Goal: Task Accomplishment & Management: Complete application form

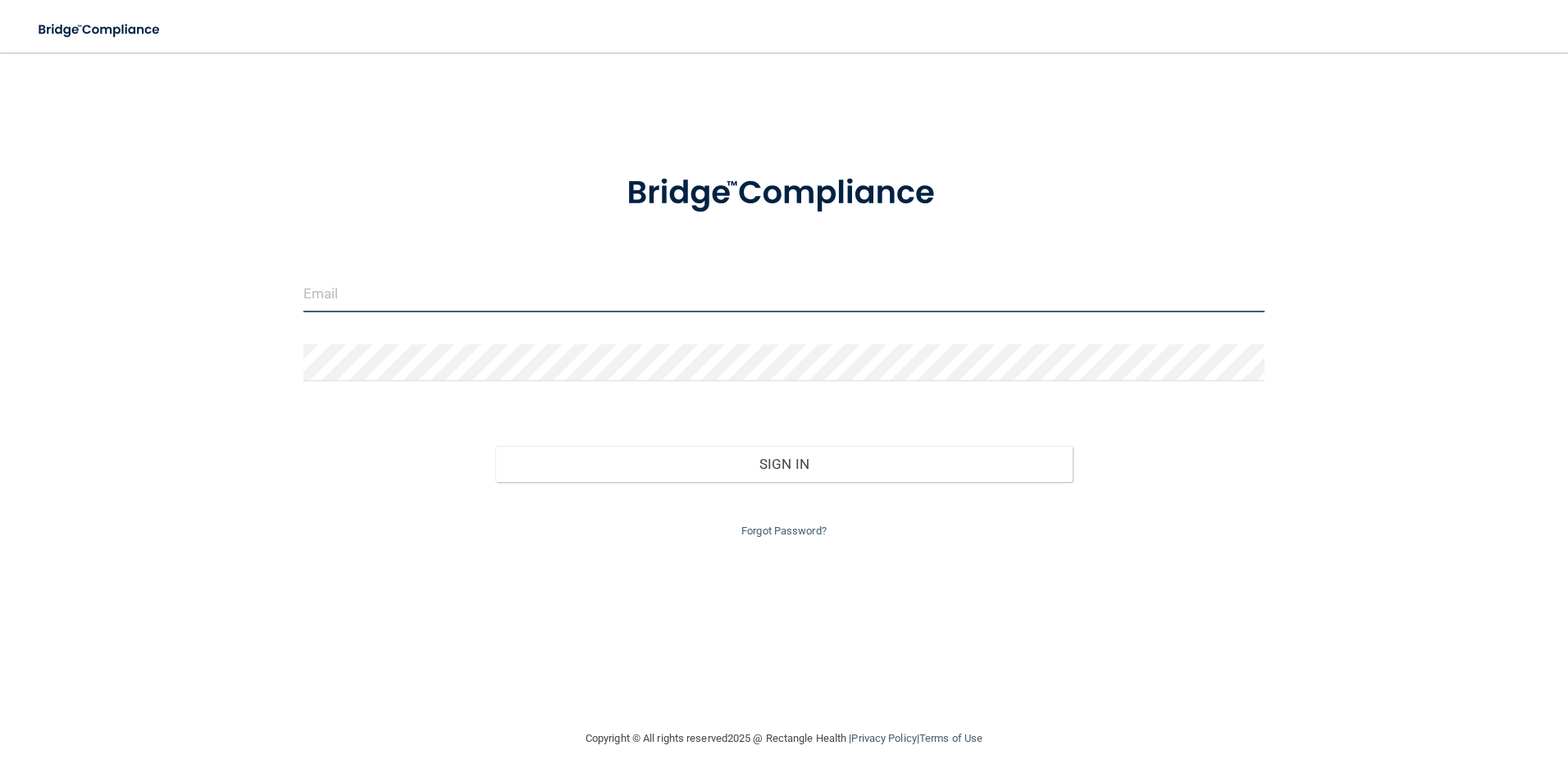
click at [344, 295] on input "email" at bounding box center [784, 294] width 962 height 37
type input "[EMAIL_ADDRESS][DOMAIN_NAME]"
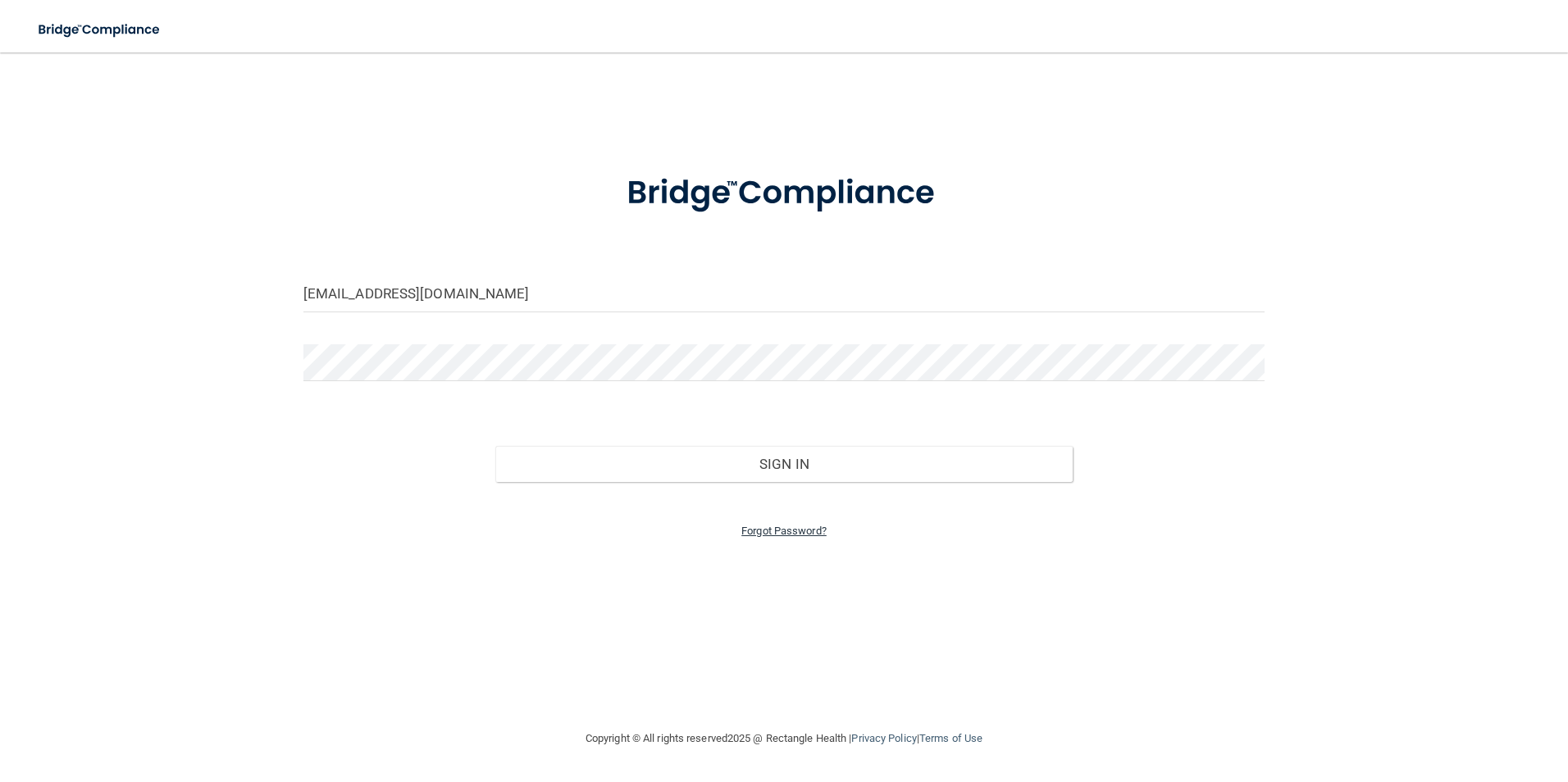
click at [774, 531] on link "Forgot Password?" at bounding box center [784, 531] width 85 height 13
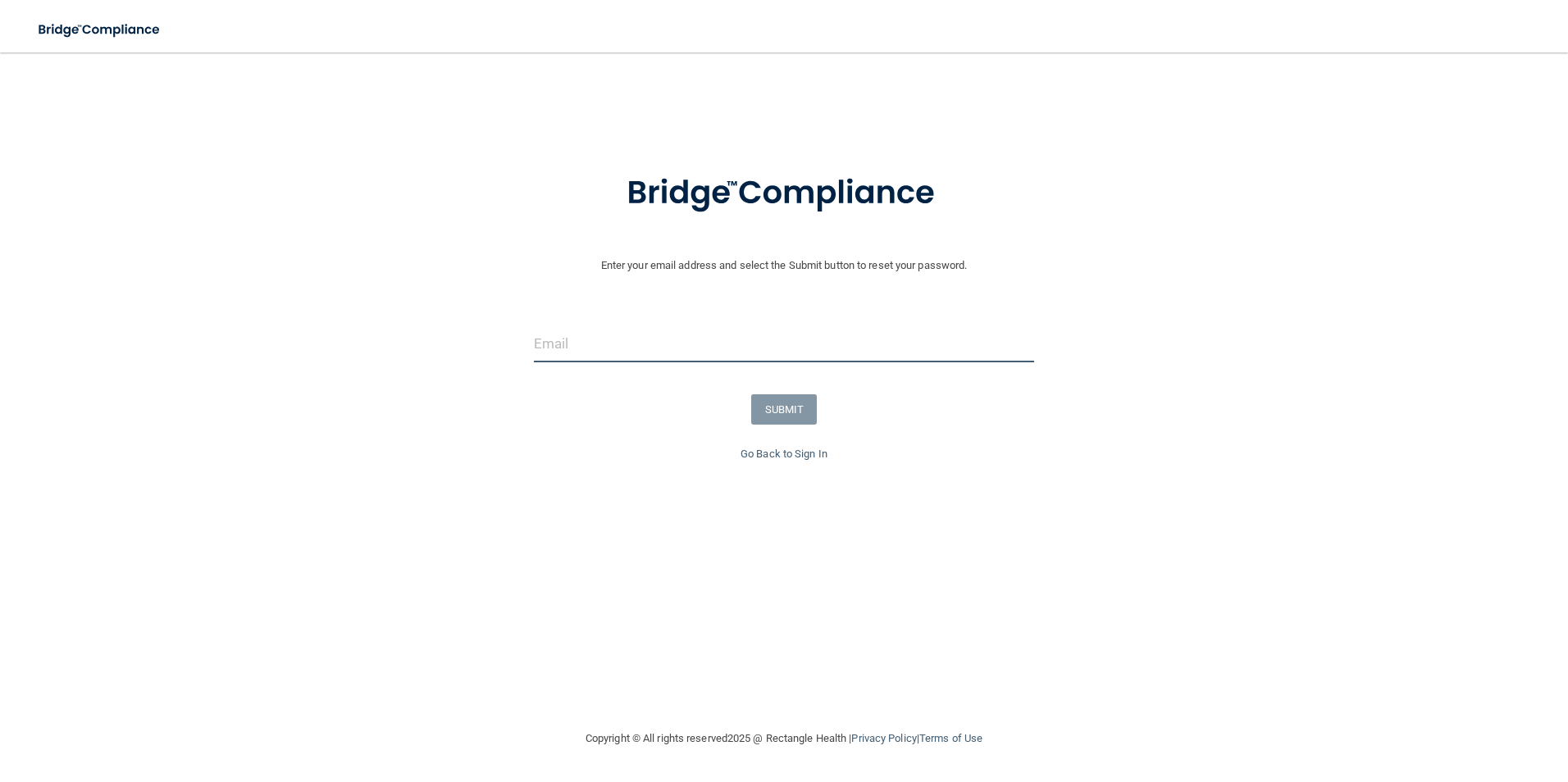
click at [586, 349] on input "email" at bounding box center [784, 344] width 501 height 37
type input "[EMAIL_ADDRESS][DOMAIN_NAME]"
click at [775, 413] on button "SUBMIT" at bounding box center [784, 409] width 67 height 30
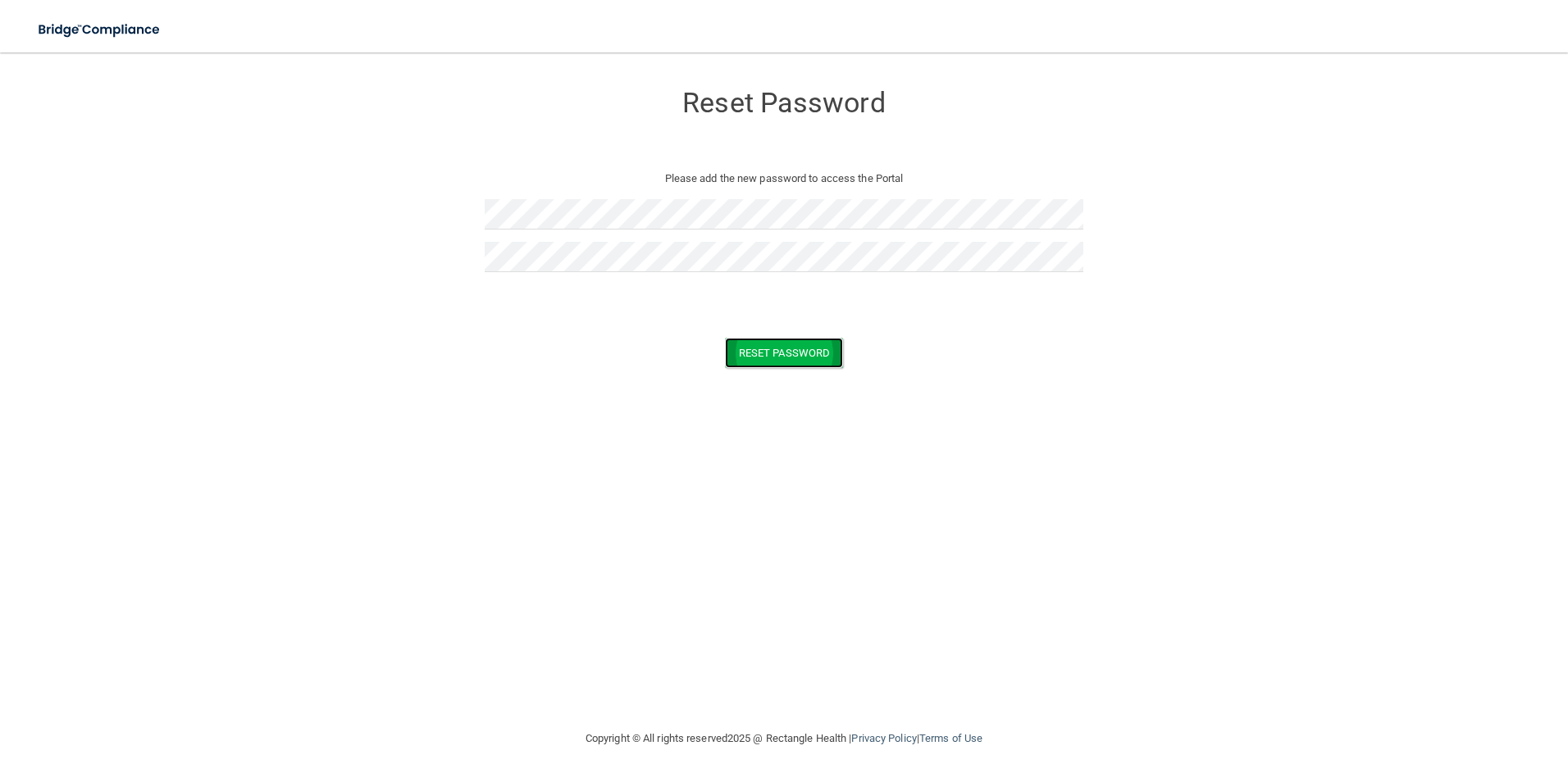
click at [793, 354] on button "Reset Password" at bounding box center [784, 353] width 118 height 30
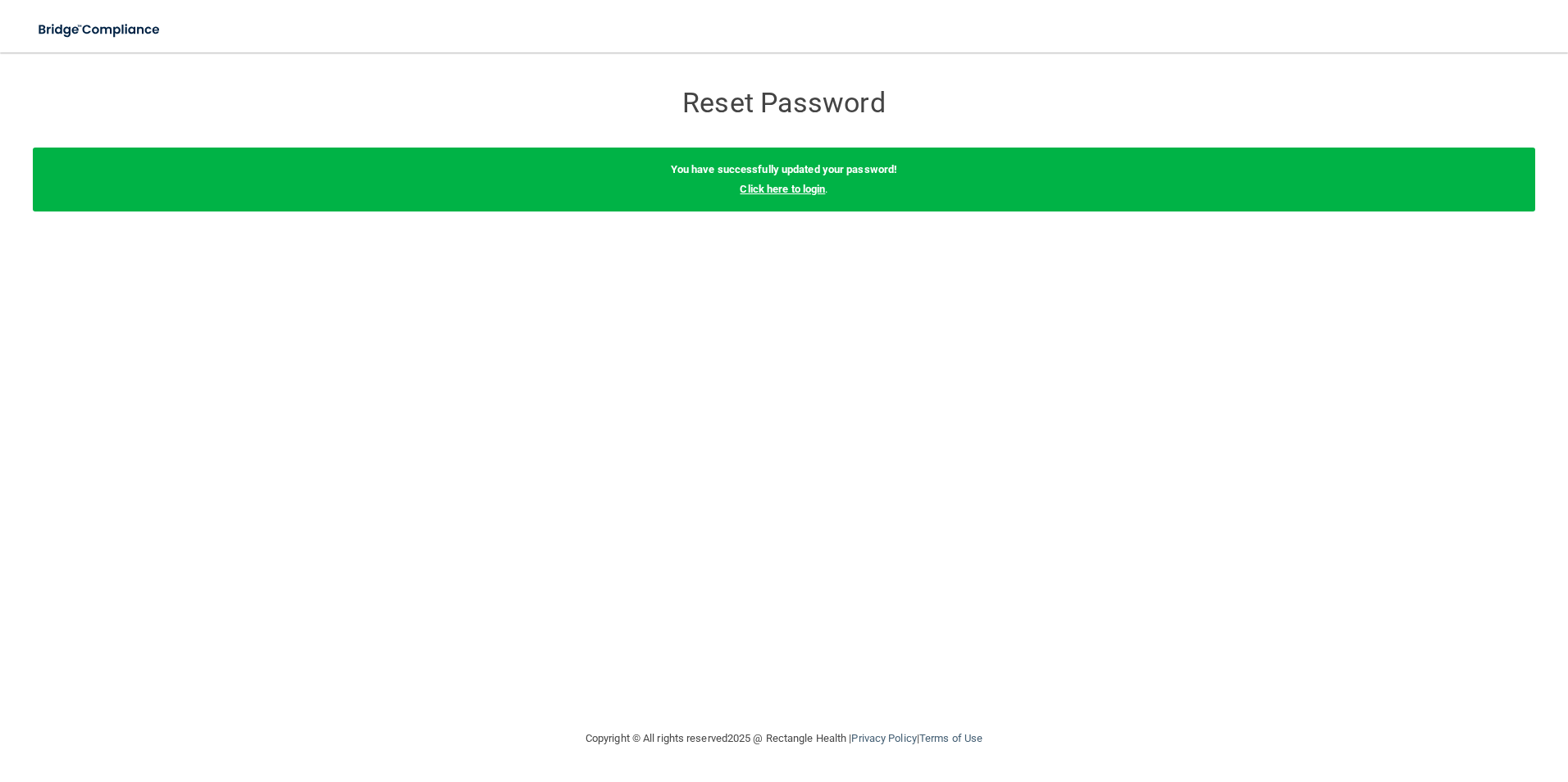
click at [803, 185] on link "Click here to login" at bounding box center [782, 189] width 85 height 13
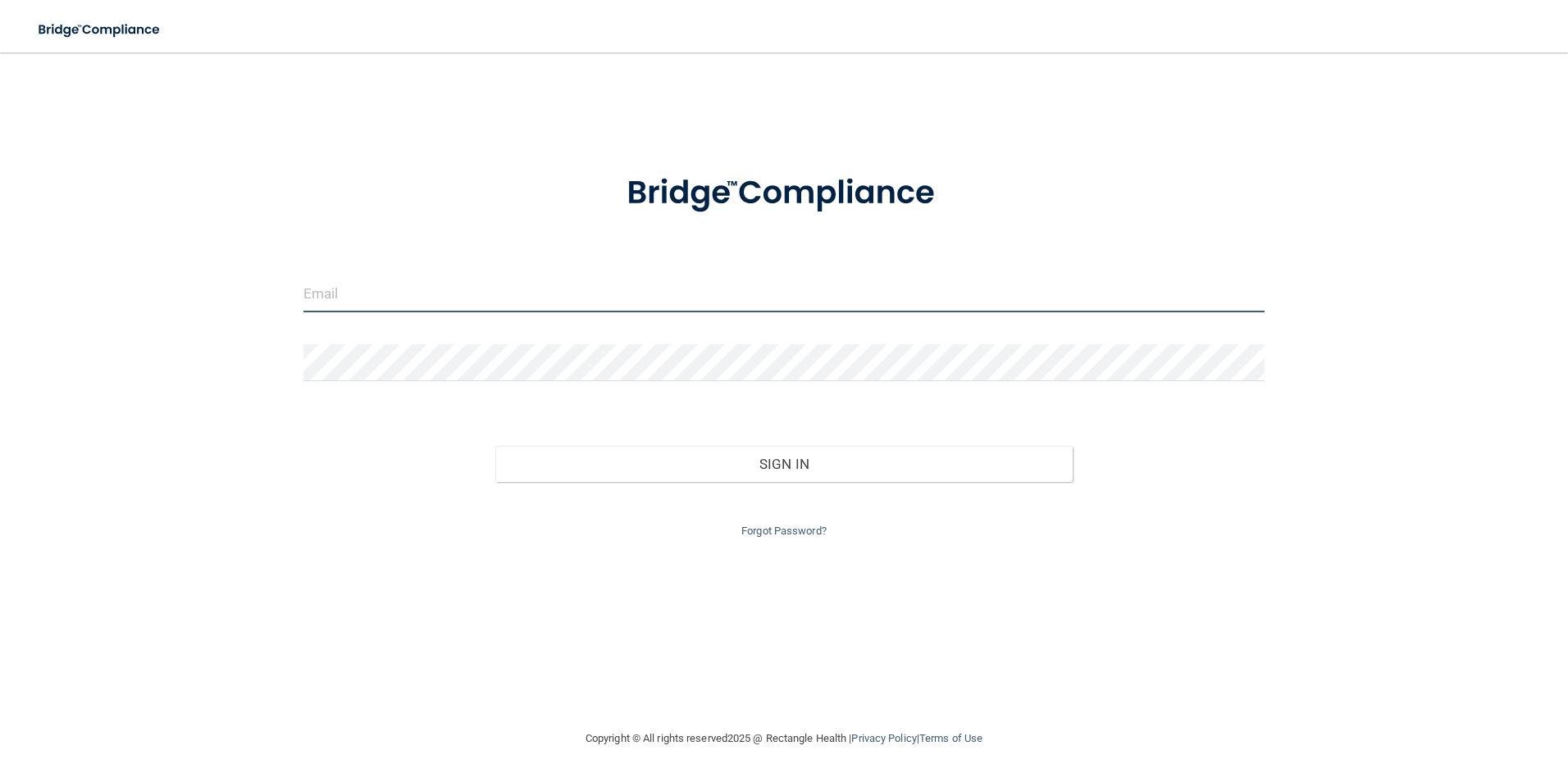
click at [388, 301] on input "email" at bounding box center [784, 294] width 962 height 37
type input "[EMAIL_ADDRESS][DOMAIN_NAME]"
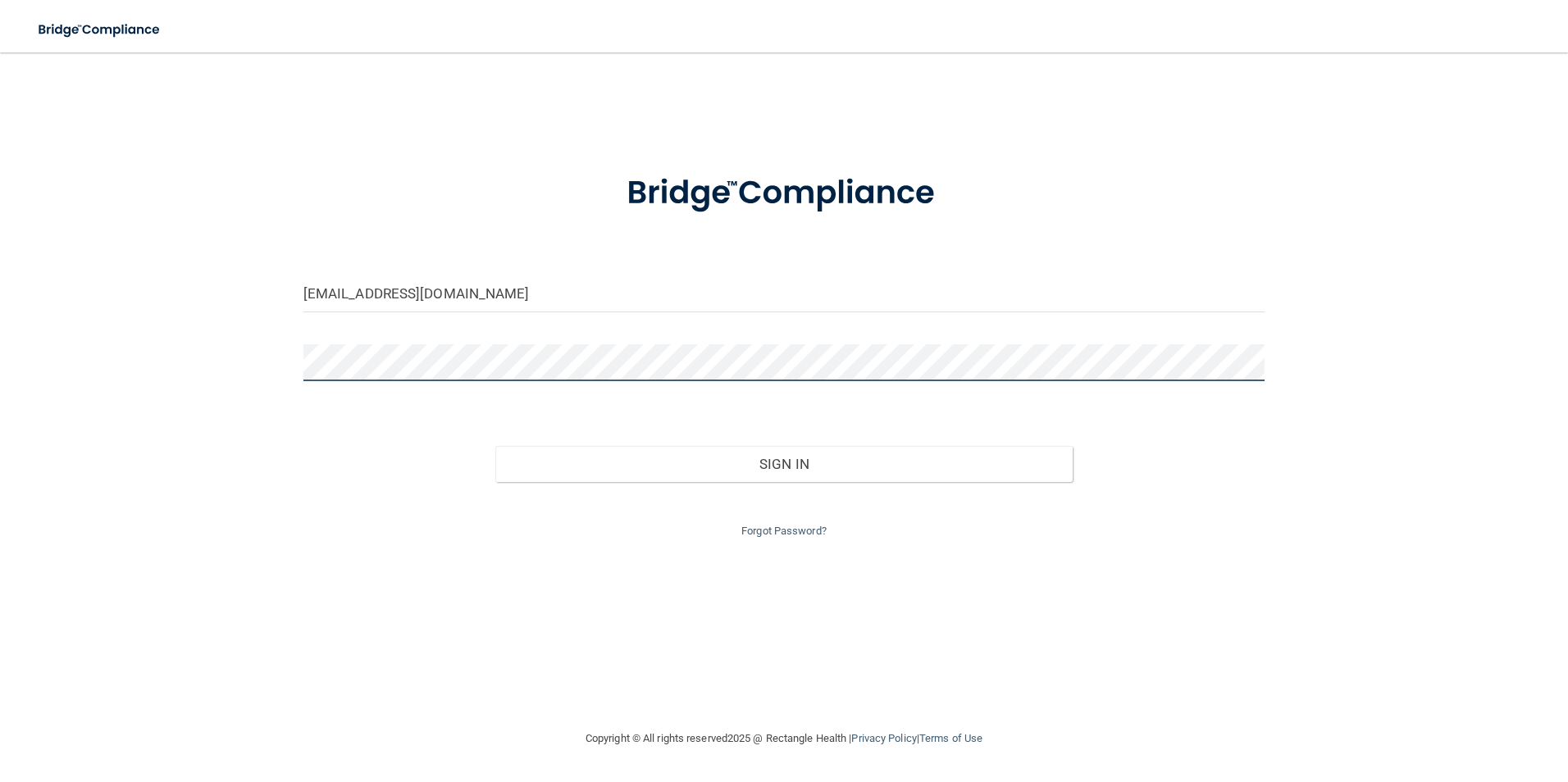
click at [495, 446] on button "Sign In" at bounding box center [784, 463] width 578 height 36
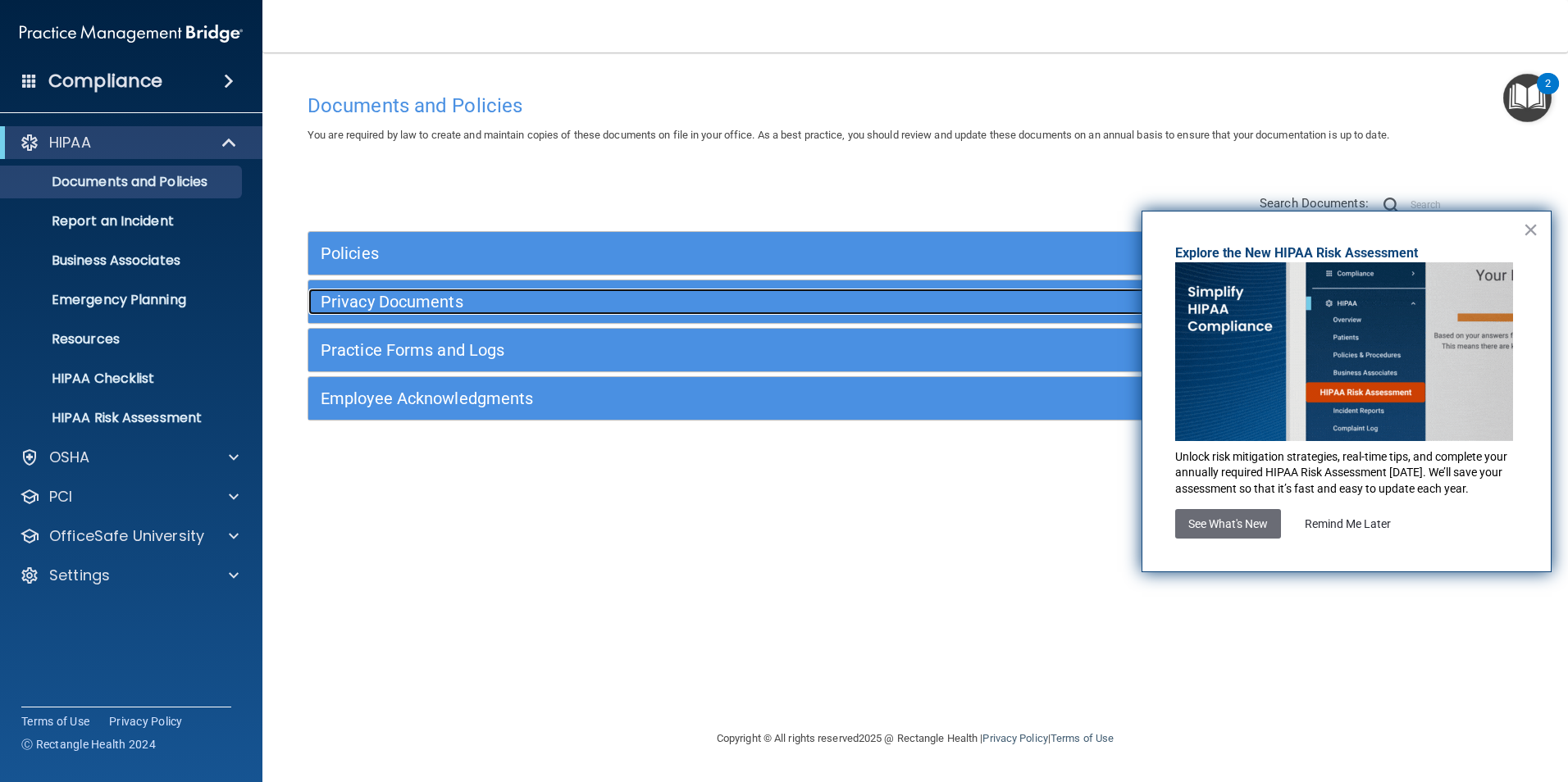
click at [429, 293] on h5 "Privacy Documents" at bounding box center [764, 301] width 886 height 18
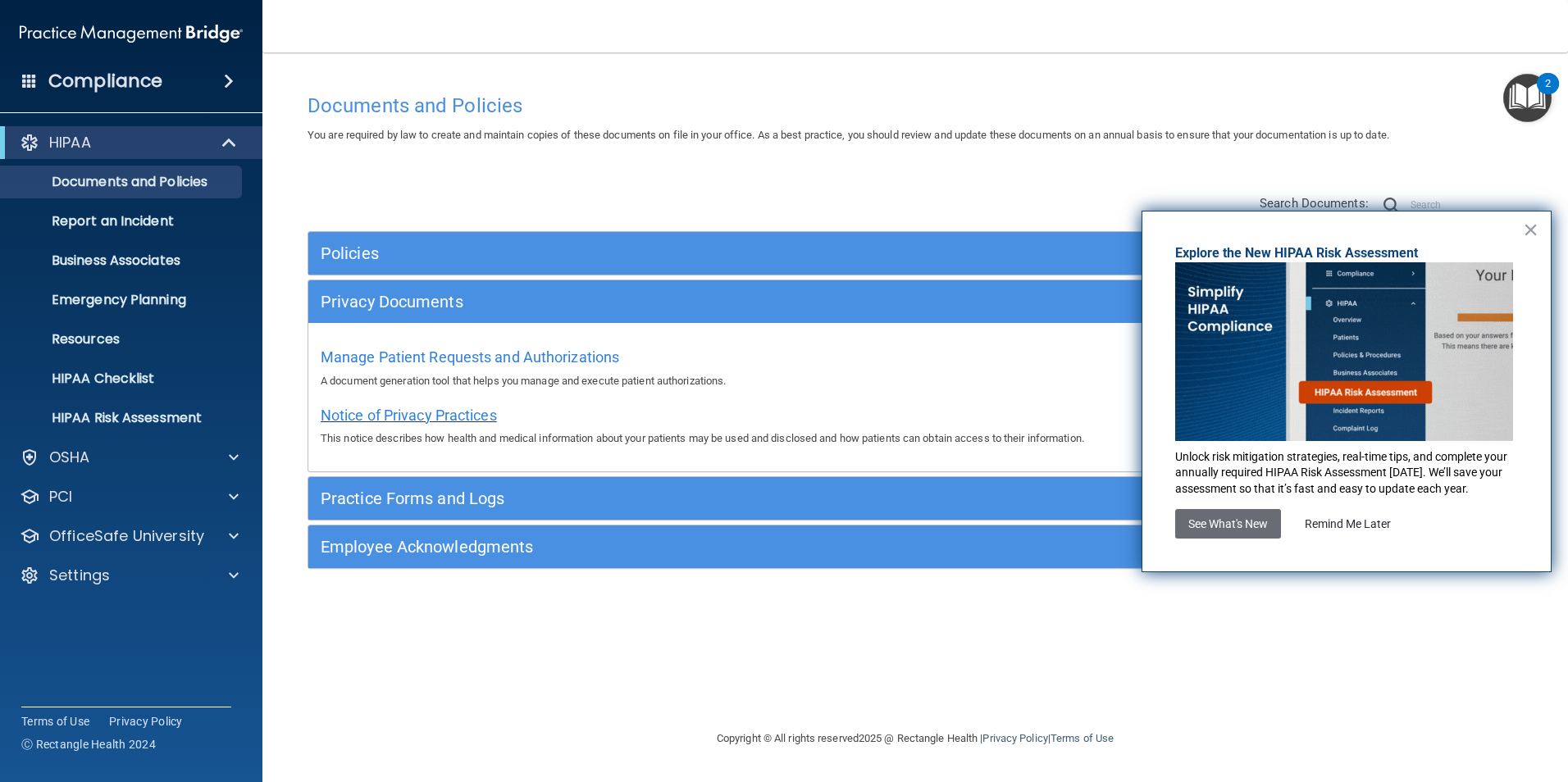
drag, startPoint x: 418, startPoint y: 417, endPoint x: 428, endPoint y: 418, distance: 10.0
click at [418, 416] on span "Notice of Privacy Practices" at bounding box center [409, 416] width 176 height 17
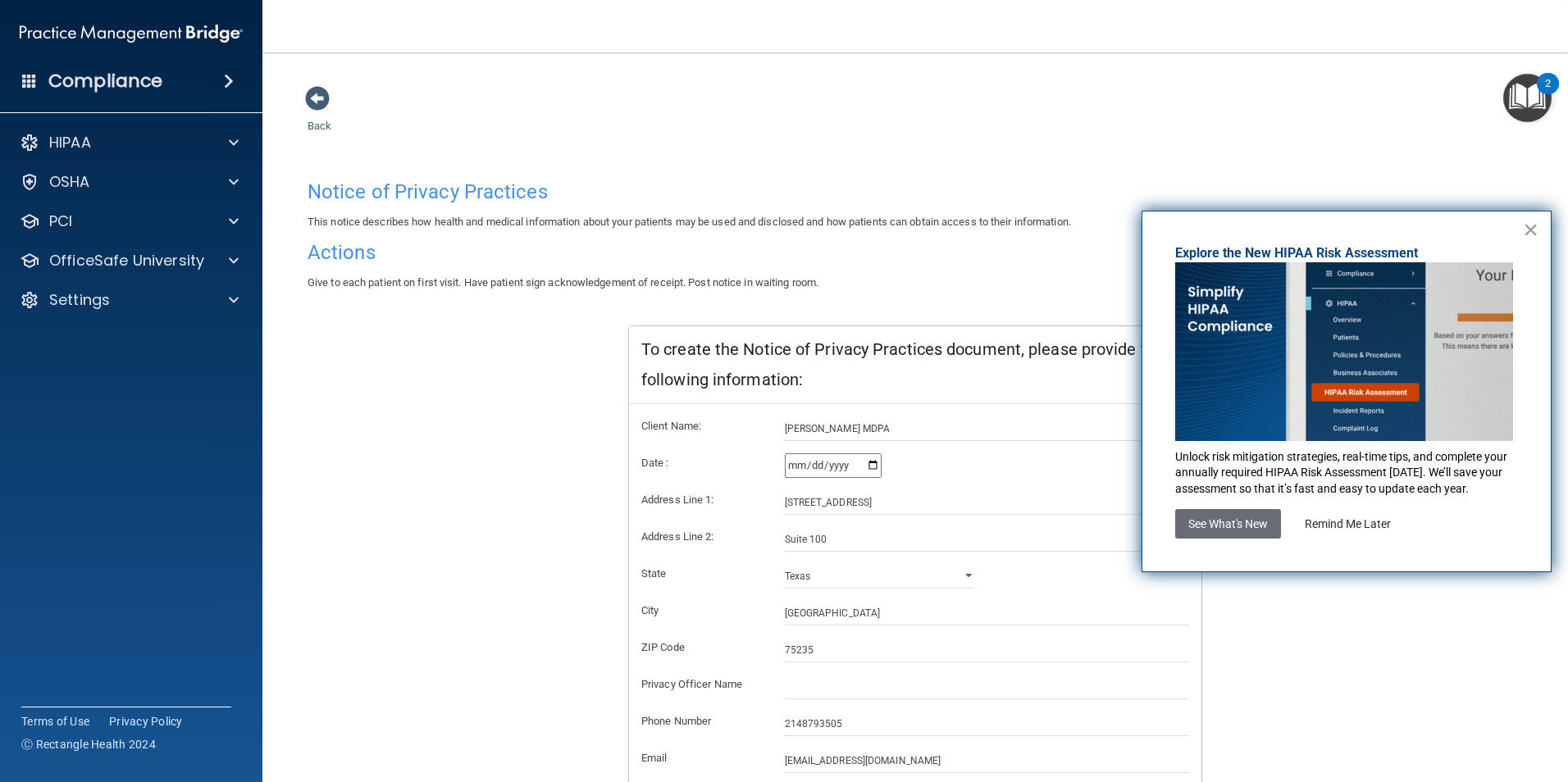
click at [1532, 227] on button "×" at bounding box center [1531, 229] width 16 height 26
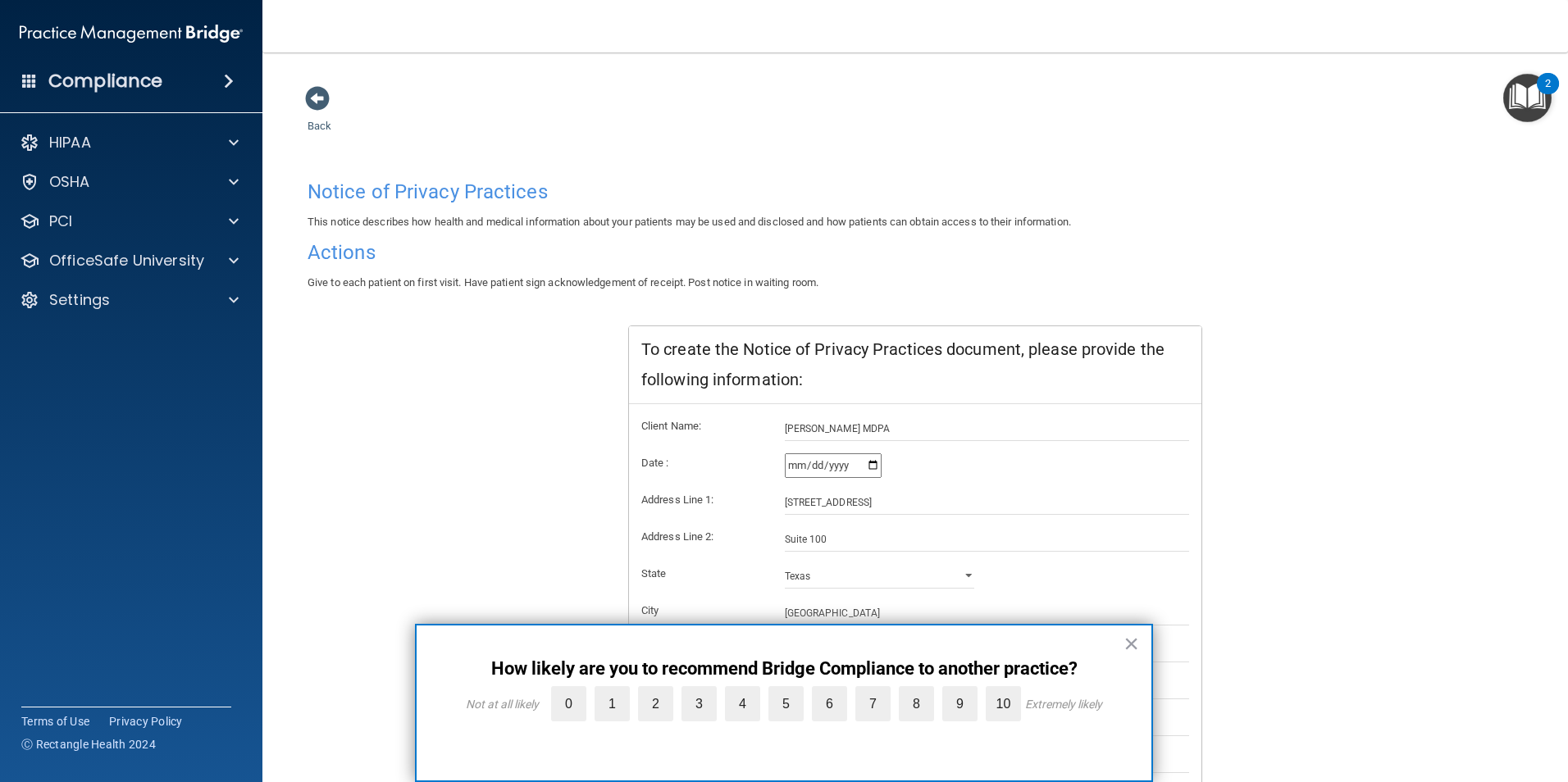
scroll to position [82, 0]
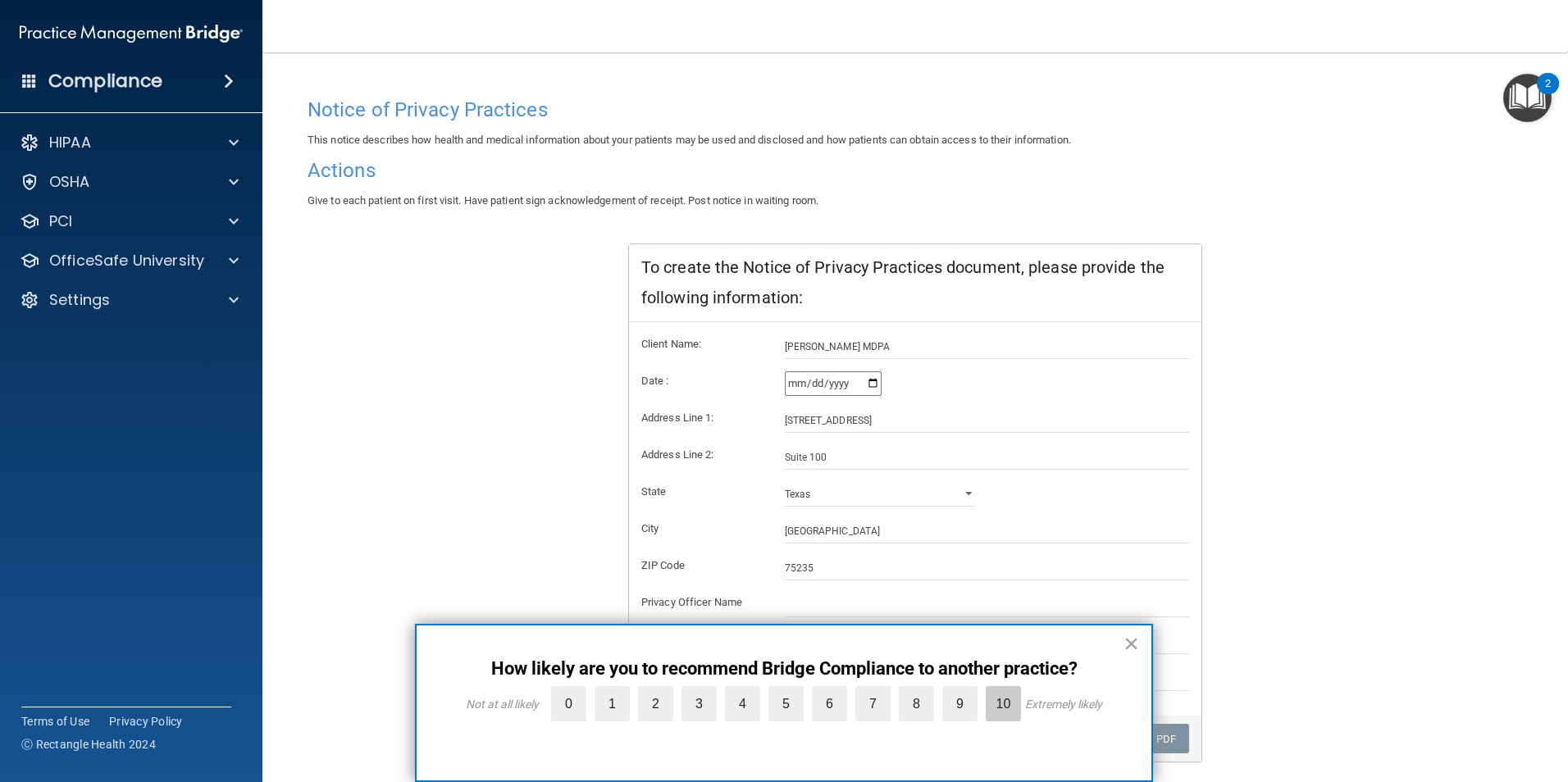
click at [1013, 707] on label "10" at bounding box center [1003, 704] width 35 height 35
click at [965, 691] on input "10" at bounding box center [965, 691] width 0 height 0
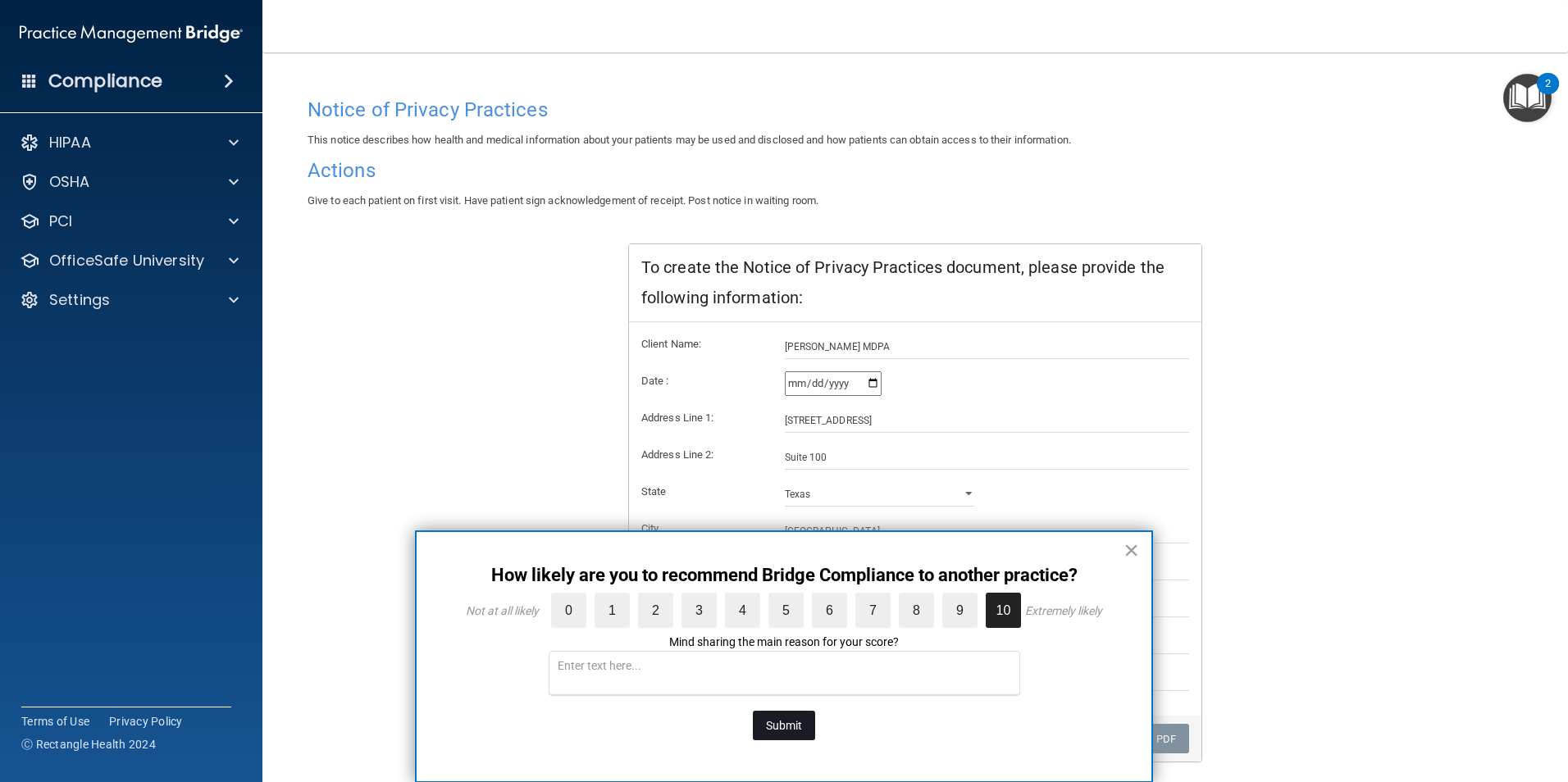
click at [774, 729] on button "Submit" at bounding box center [784, 726] width 62 height 29
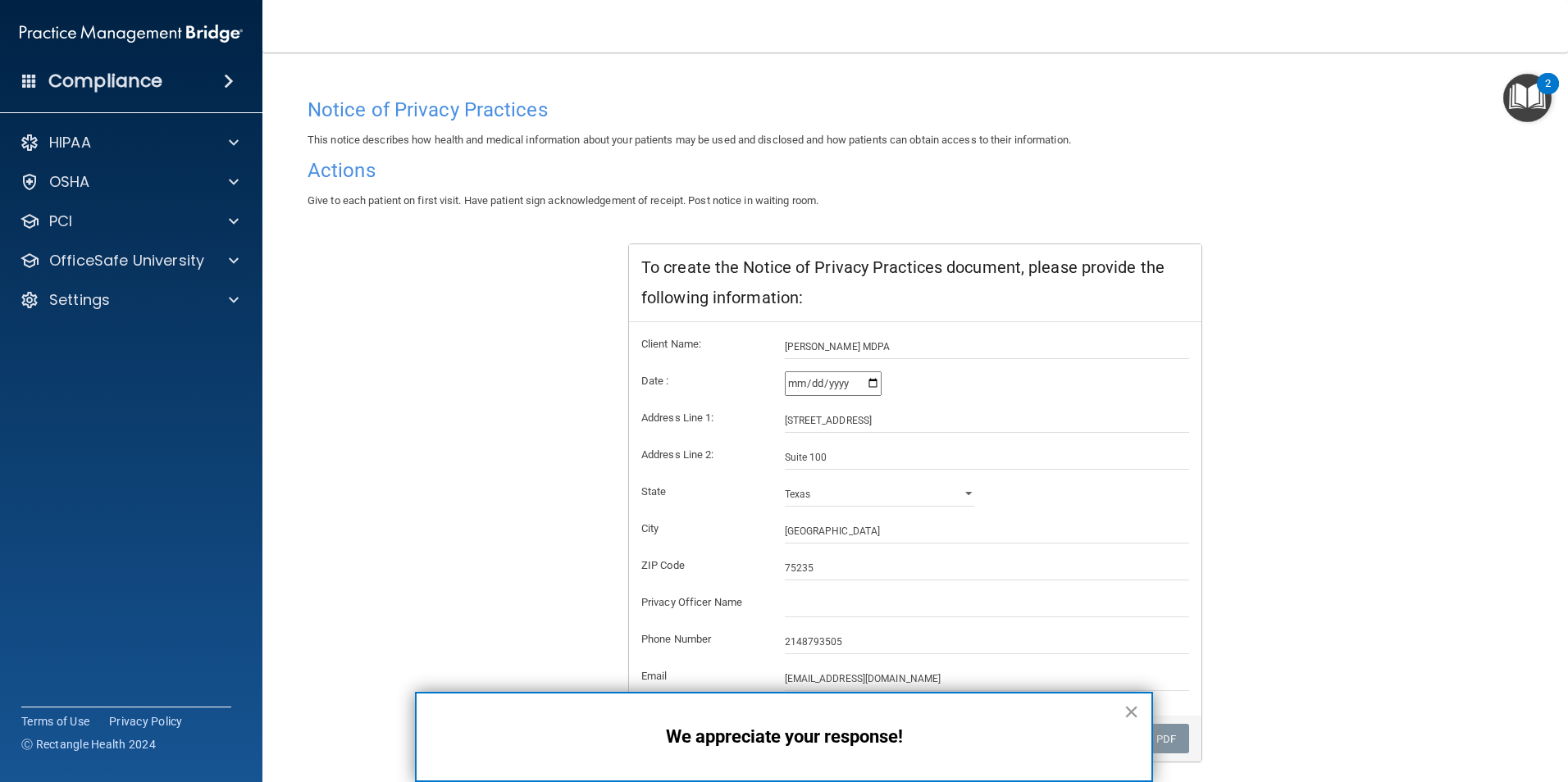
click at [1131, 712] on button "×" at bounding box center [1131, 711] width 16 height 26
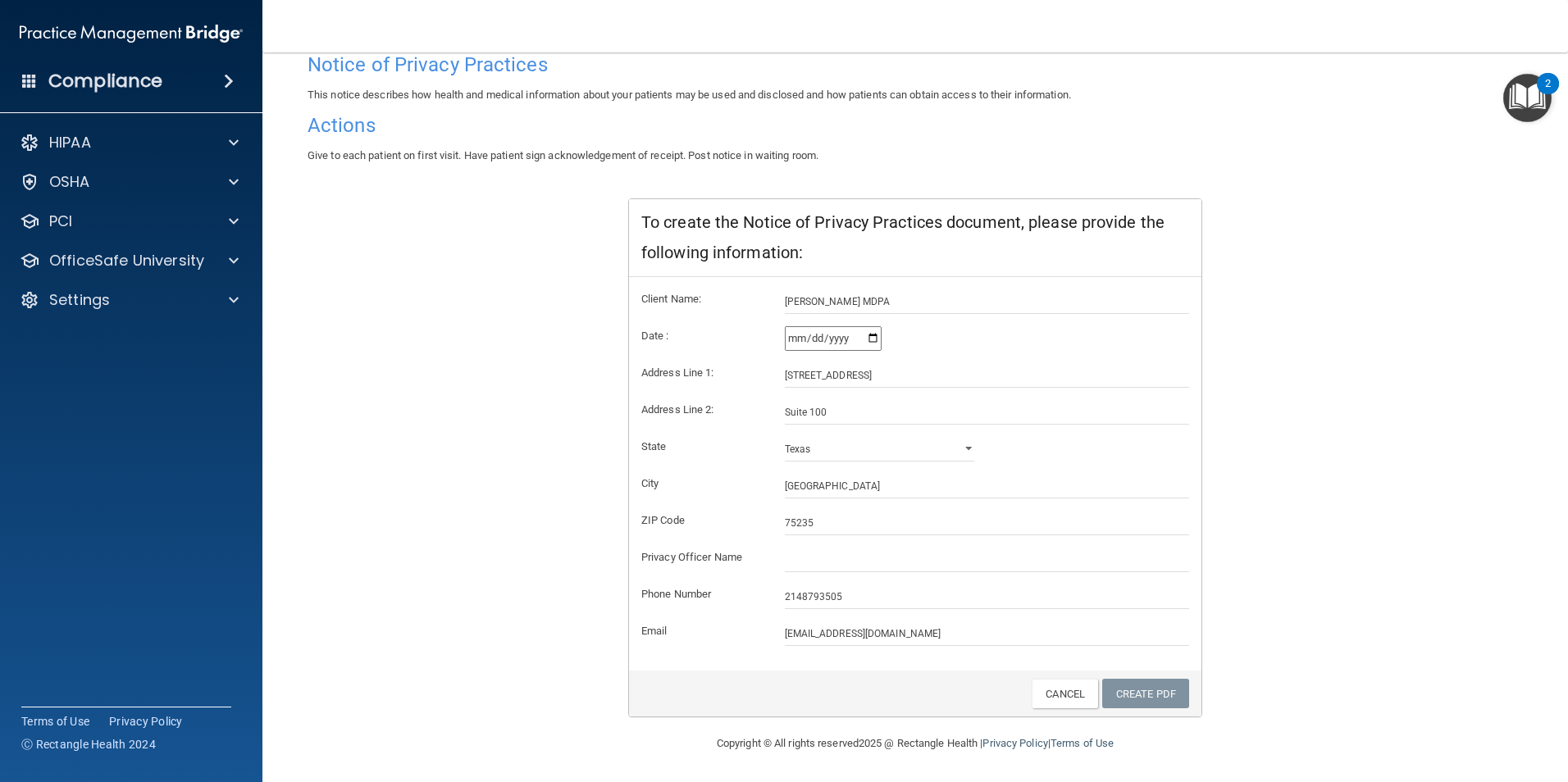
scroll to position [128, 0]
click at [1136, 702] on link "Create PDF" at bounding box center [1145, 693] width 87 height 30
click at [1127, 704] on link "Create PDF" at bounding box center [1145, 693] width 87 height 30
click at [1134, 697] on link "Create PDF" at bounding box center [1145, 693] width 87 height 30
click at [959, 444] on select "Alabama Alaska Arizona Arkansas California Colorado Connecticut Delaware Distri…" at bounding box center [880, 448] width 190 height 24
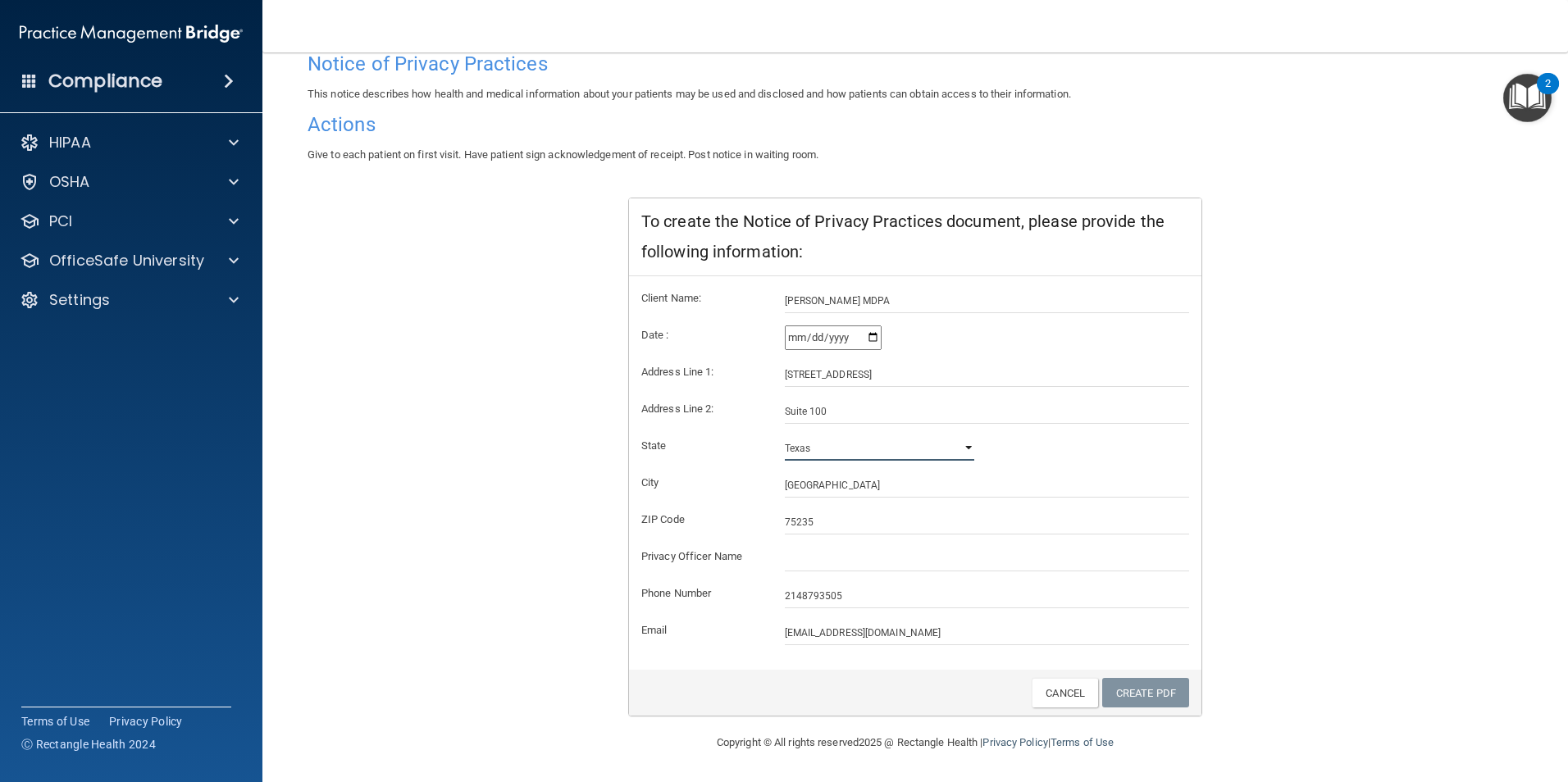
click at [785, 436] on select "Alabama Alaska Arizona Arkansas California Colorado Connecticut Delaware Distri…" at bounding box center [880, 448] width 190 height 24
click at [820, 566] on input "text" at bounding box center [988, 558] width 405 height 24
type input "[PERSON_NAME]"
click at [1146, 696] on link "Create PDF" at bounding box center [1145, 693] width 87 height 30
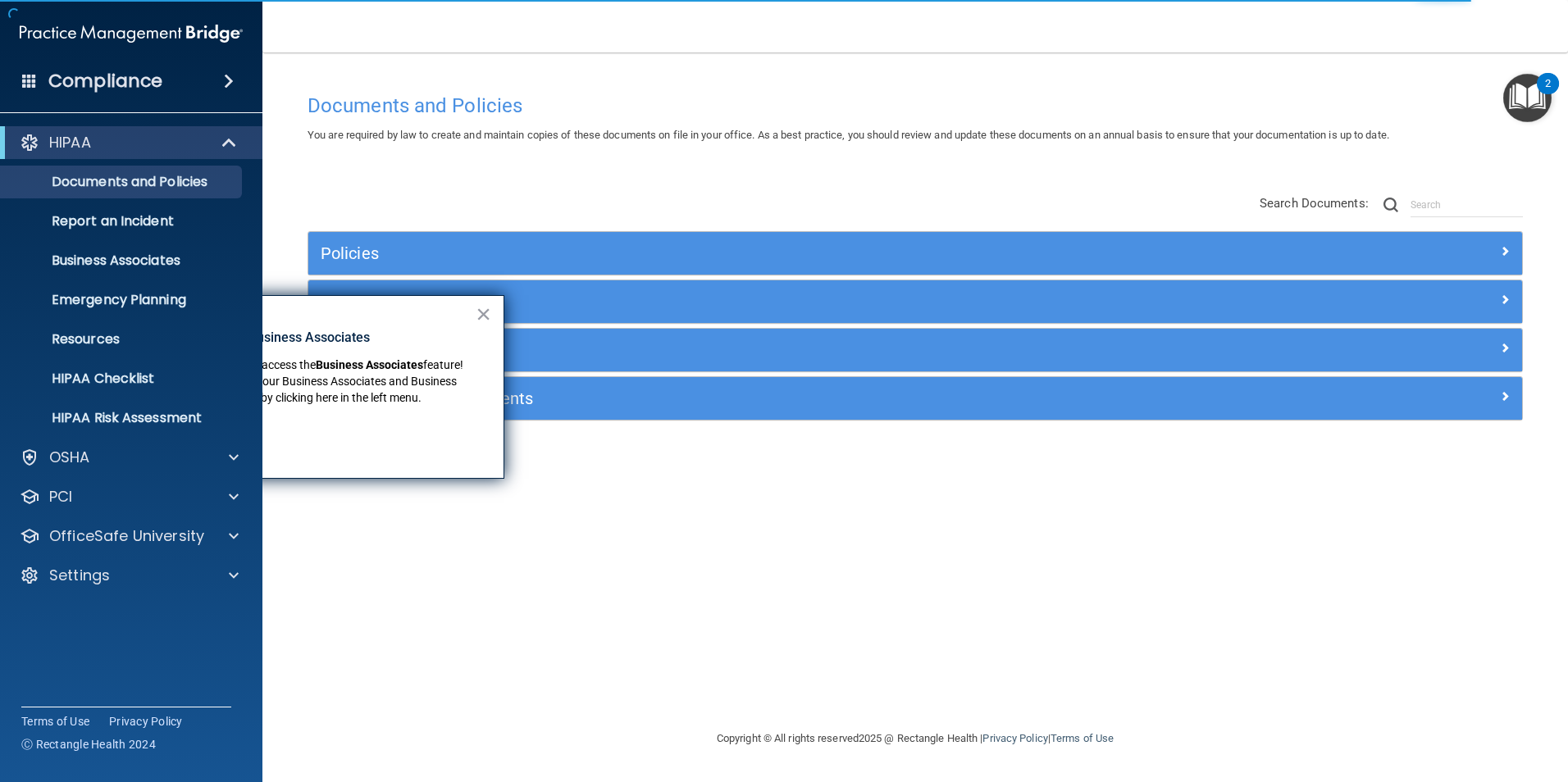
click at [483, 313] on button "×" at bounding box center [484, 314] width 16 height 26
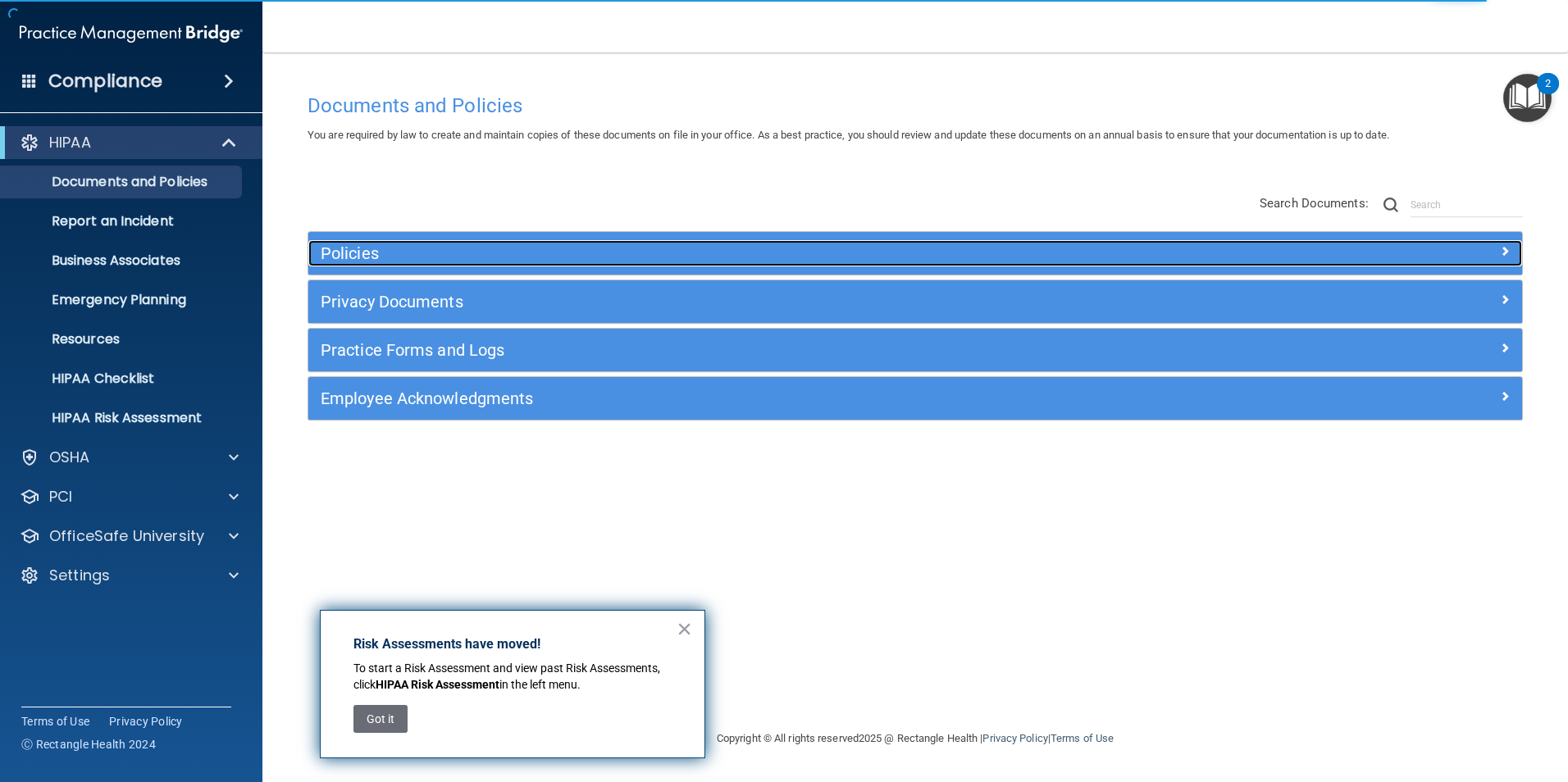
click at [373, 249] on h5 "Policies" at bounding box center [764, 253] width 886 height 18
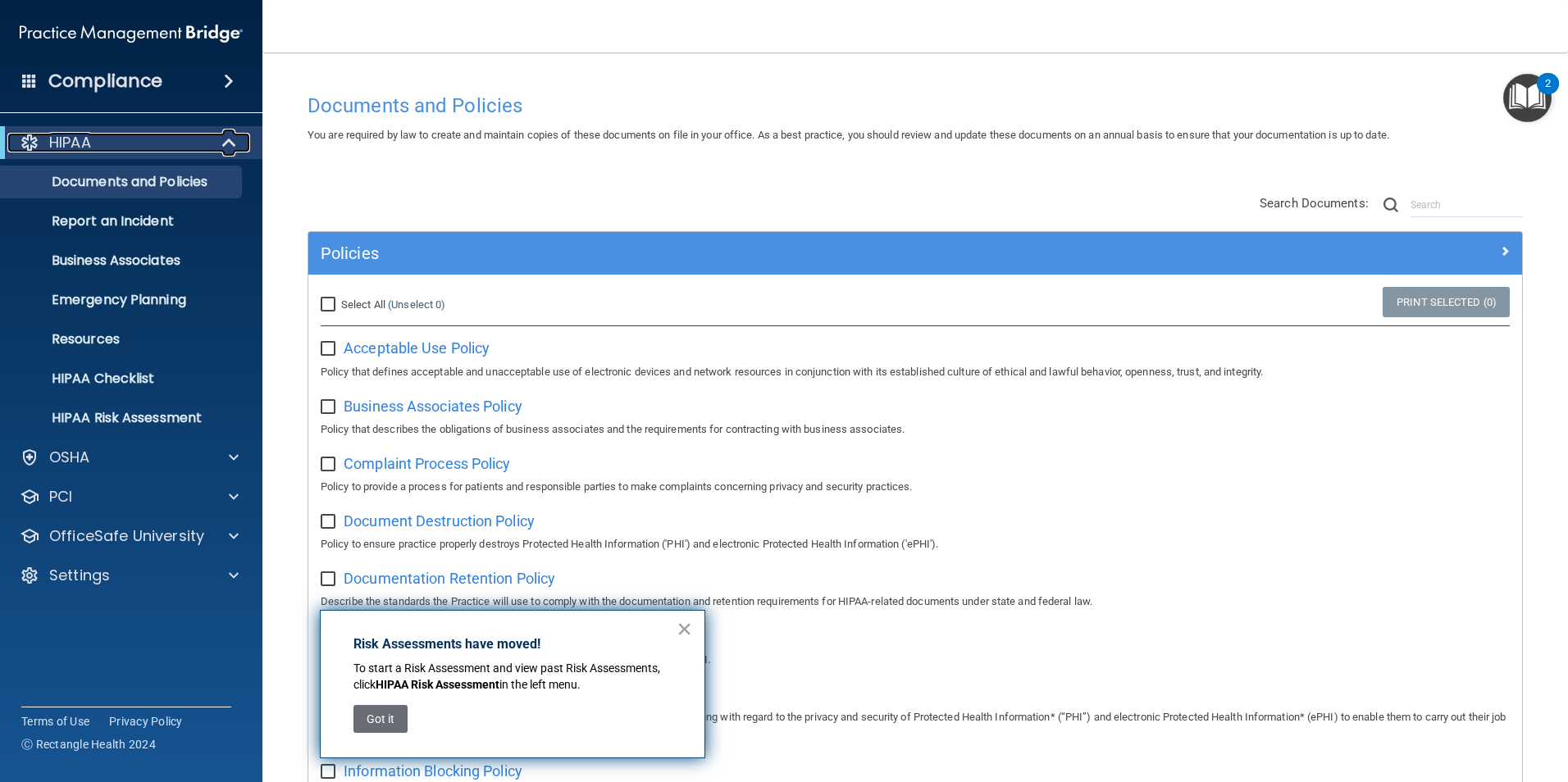
click at [78, 138] on p "HIPAA" at bounding box center [70, 142] width 42 height 19
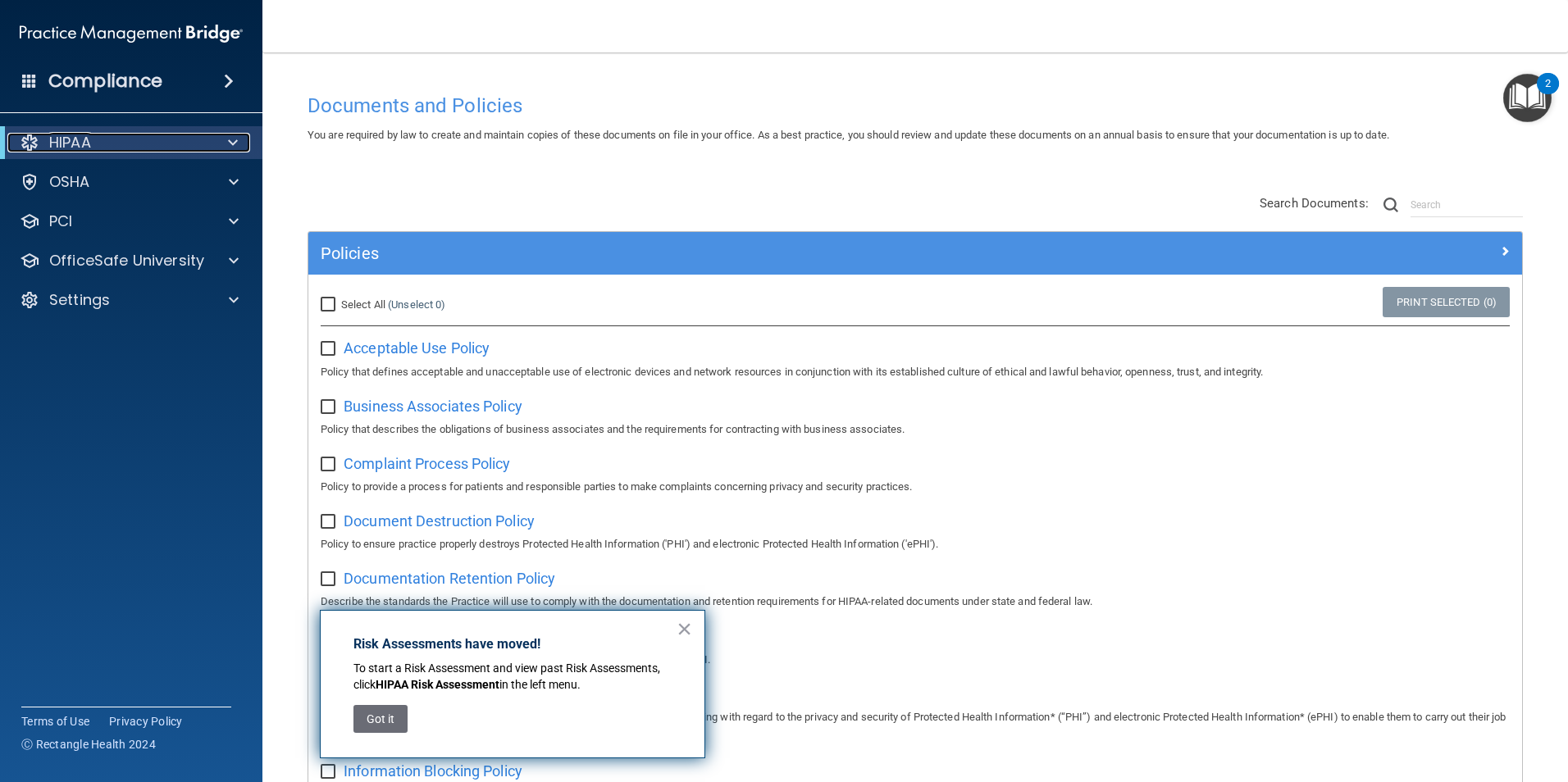
click at [226, 140] on div at bounding box center [230, 142] width 40 height 19
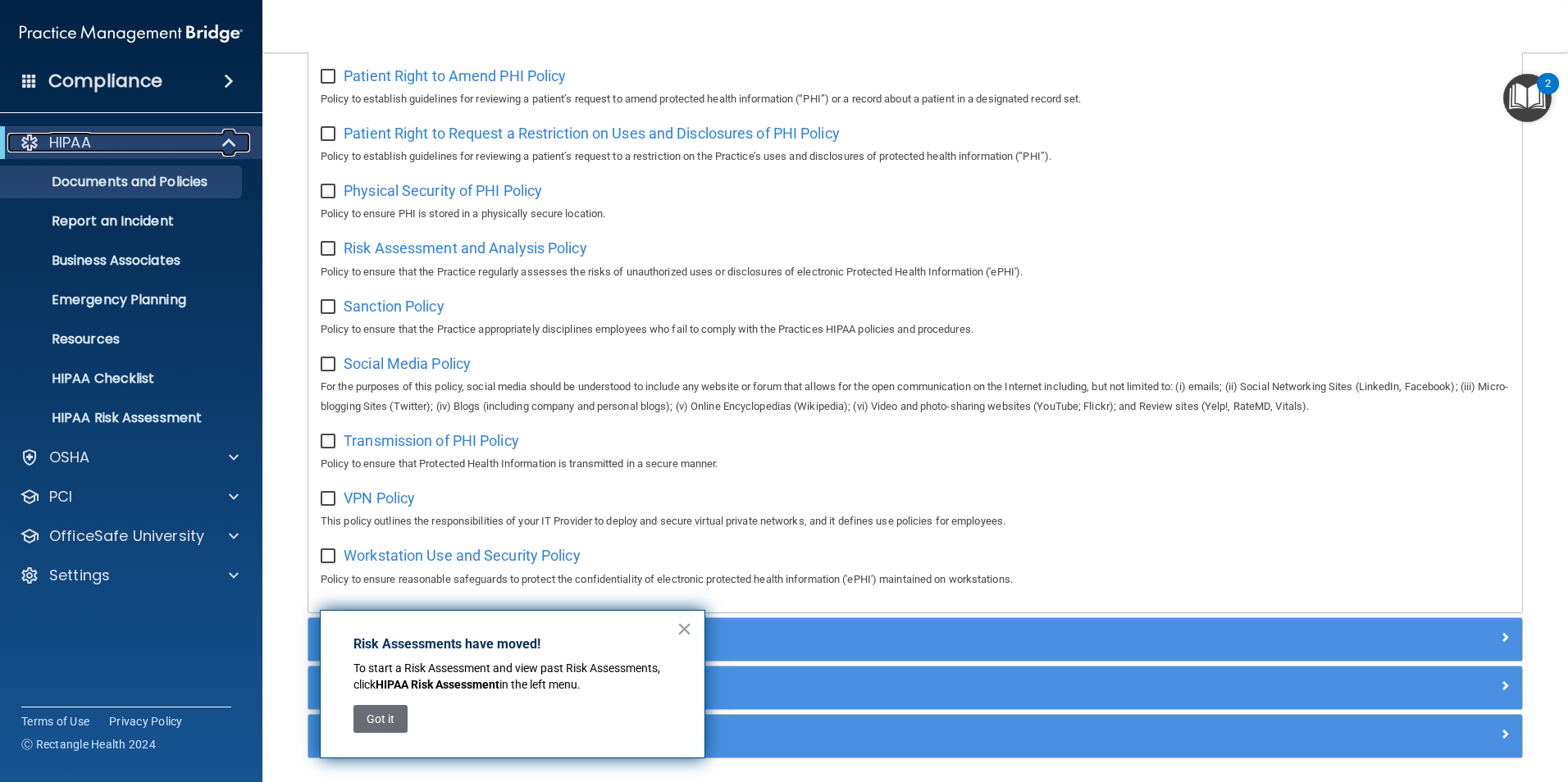
scroll to position [1061, 0]
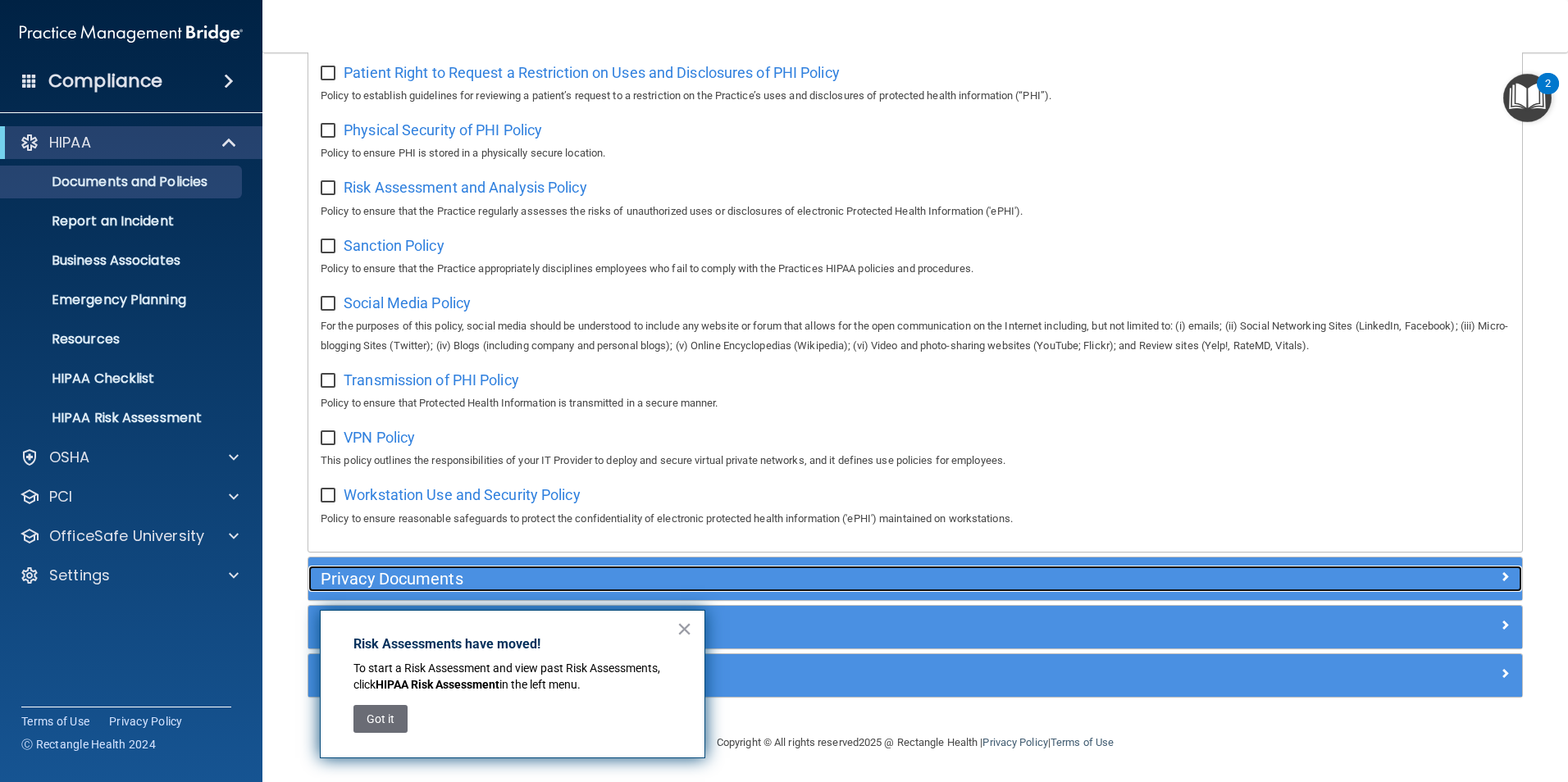
drag, startPoint x: 435, startPoint y: 584, endPoint x: 534, endPoint y: 573, distance: 99.6
click at [434, 584] on h5 "Privacy Documents" at bounding box center [764, 579] width 886 height 18
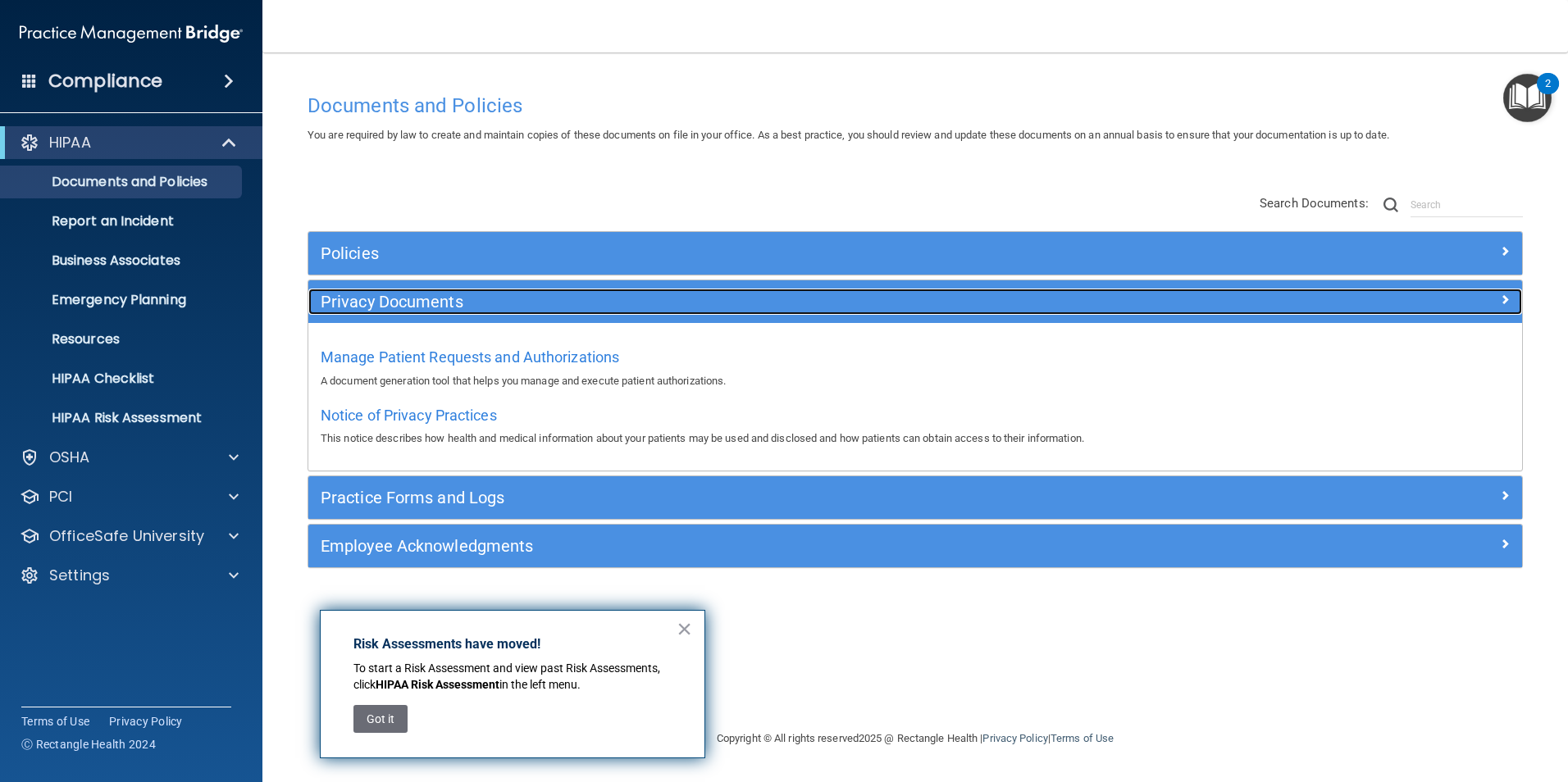
scroll to position [0, 0]
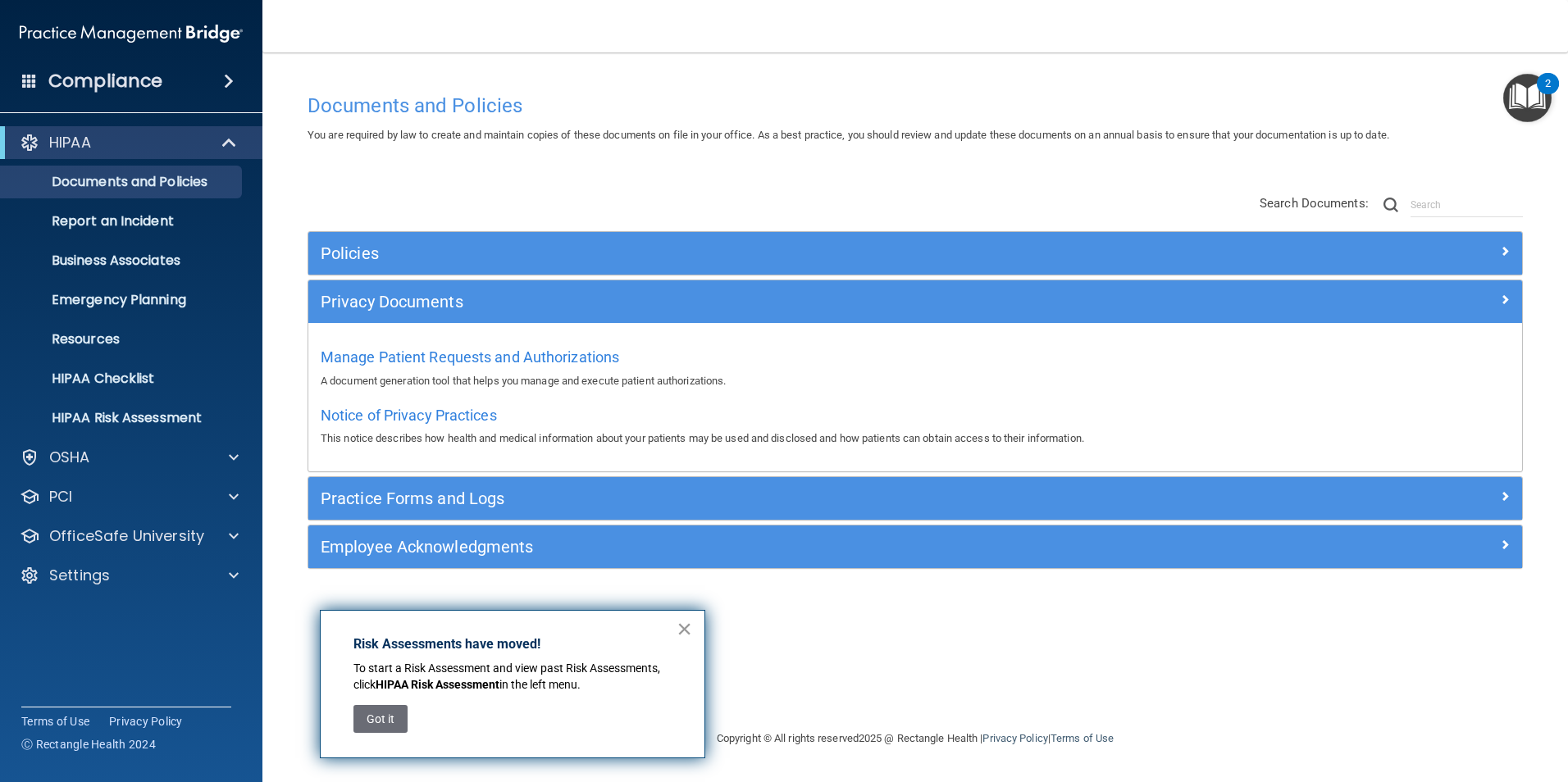
click at [690, 625] on button "×" at bounding box center [684, 629] width 16 height 26
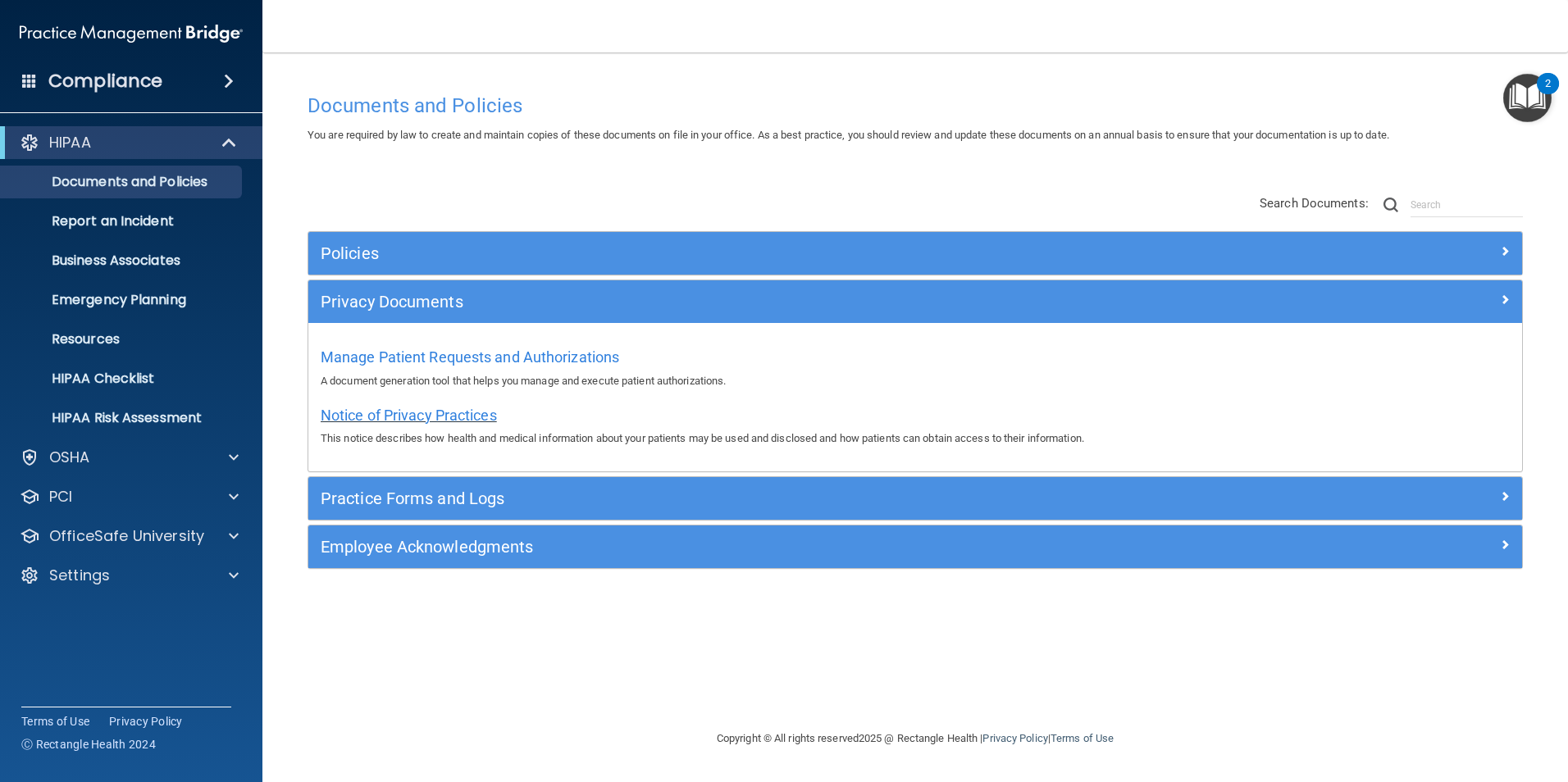
click at [390, 415] on span "Notice of Privacy Practices" at bounding box center [409, 416] width 176 height 17
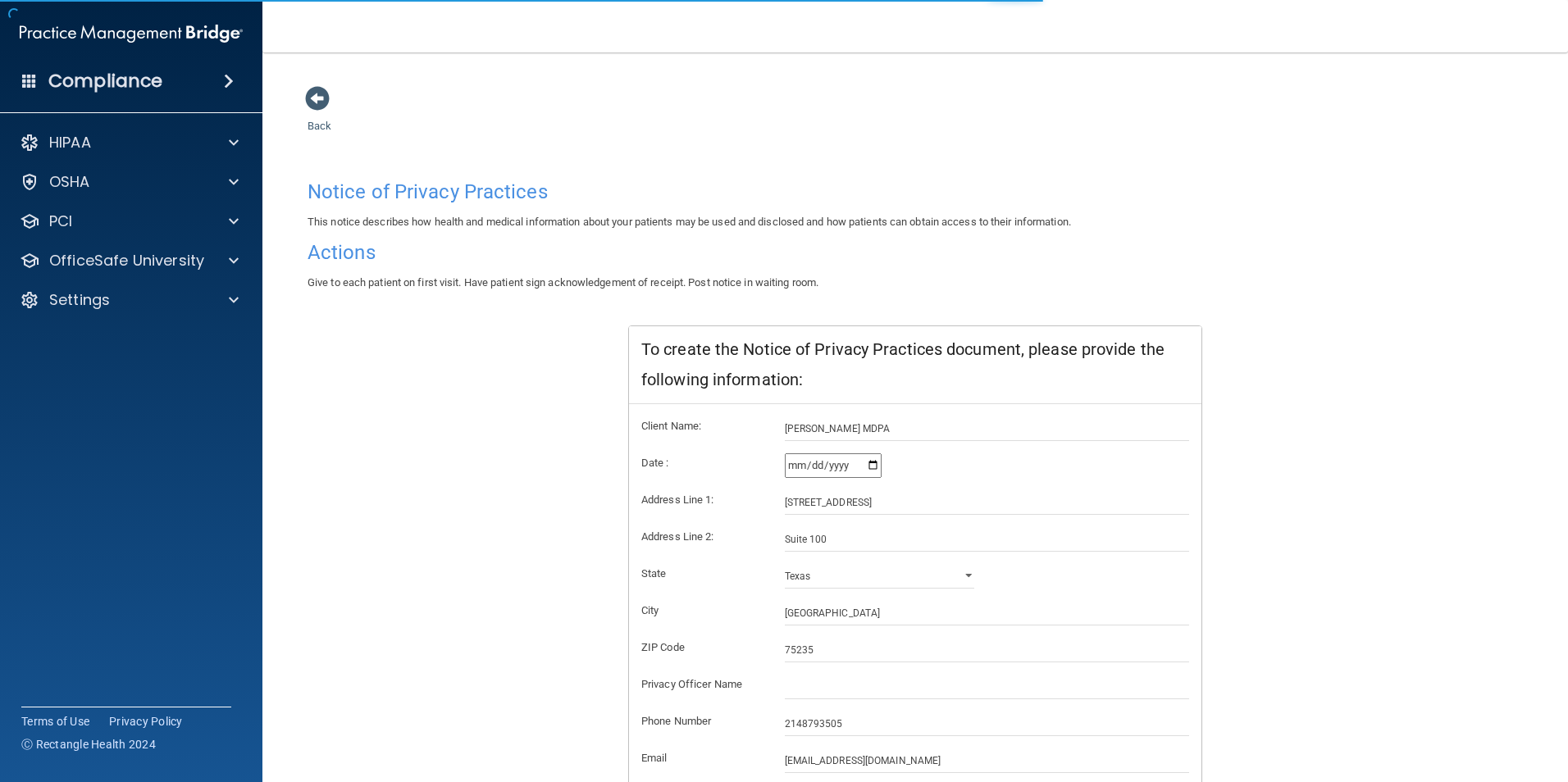
scroll to position [82, 0]
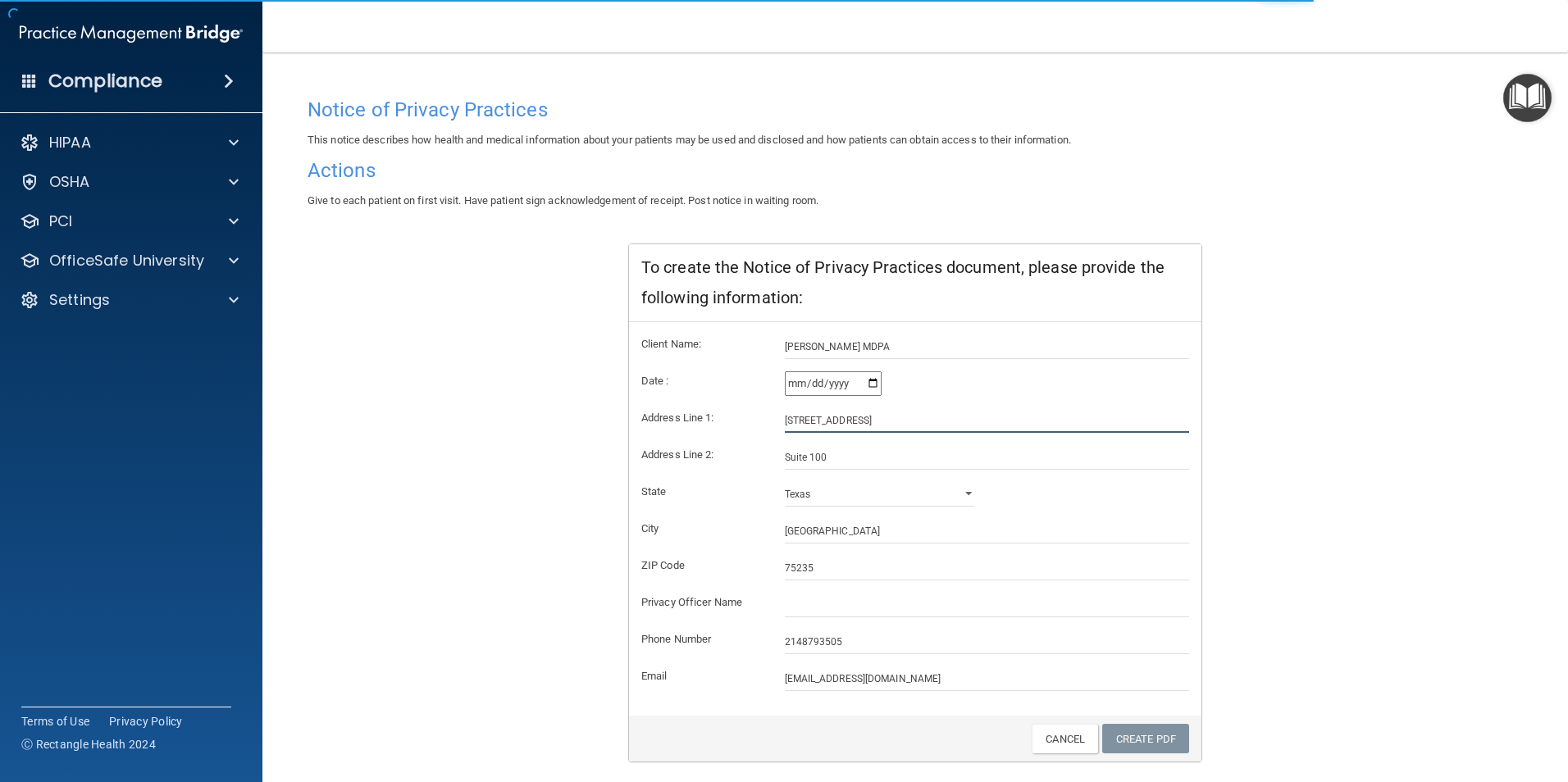
drag, startPoint x: 870, startPoint y: 421, endPoint x: 772, endPoint y: 391, distance: 102.5
click at [755, 420] on div "Address Line 1: [STREET_ADDRESS]" at bounding box center [915, 420] width 573 height 24
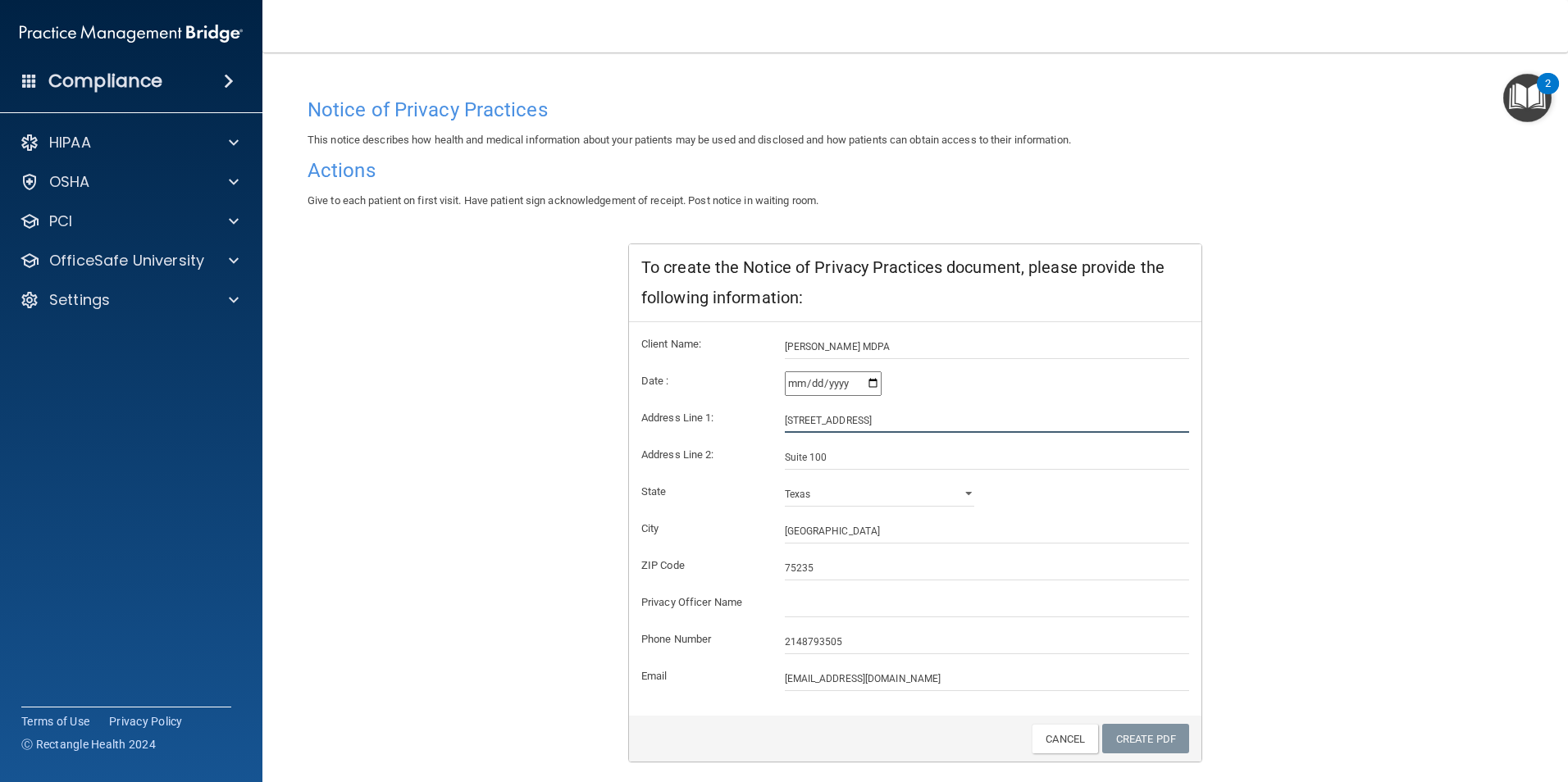
type input "[STREET_ADDRESS]"
click at [916, 350] on input "[PERSON_NAME] MDPA" at bounding box center [988, 346] width 405 height 24
type input "[PERSON_NAME] MDPA, KINWEST OBGYN"
drag, startPoint x: 844, startPoint y: 452, endPoint x: 697, endPoint y: 460, distance: 147.2
click at [697, 460] on div "Address Line 2: Suite 100" at bounding box center [915, 457] width 573 height 24
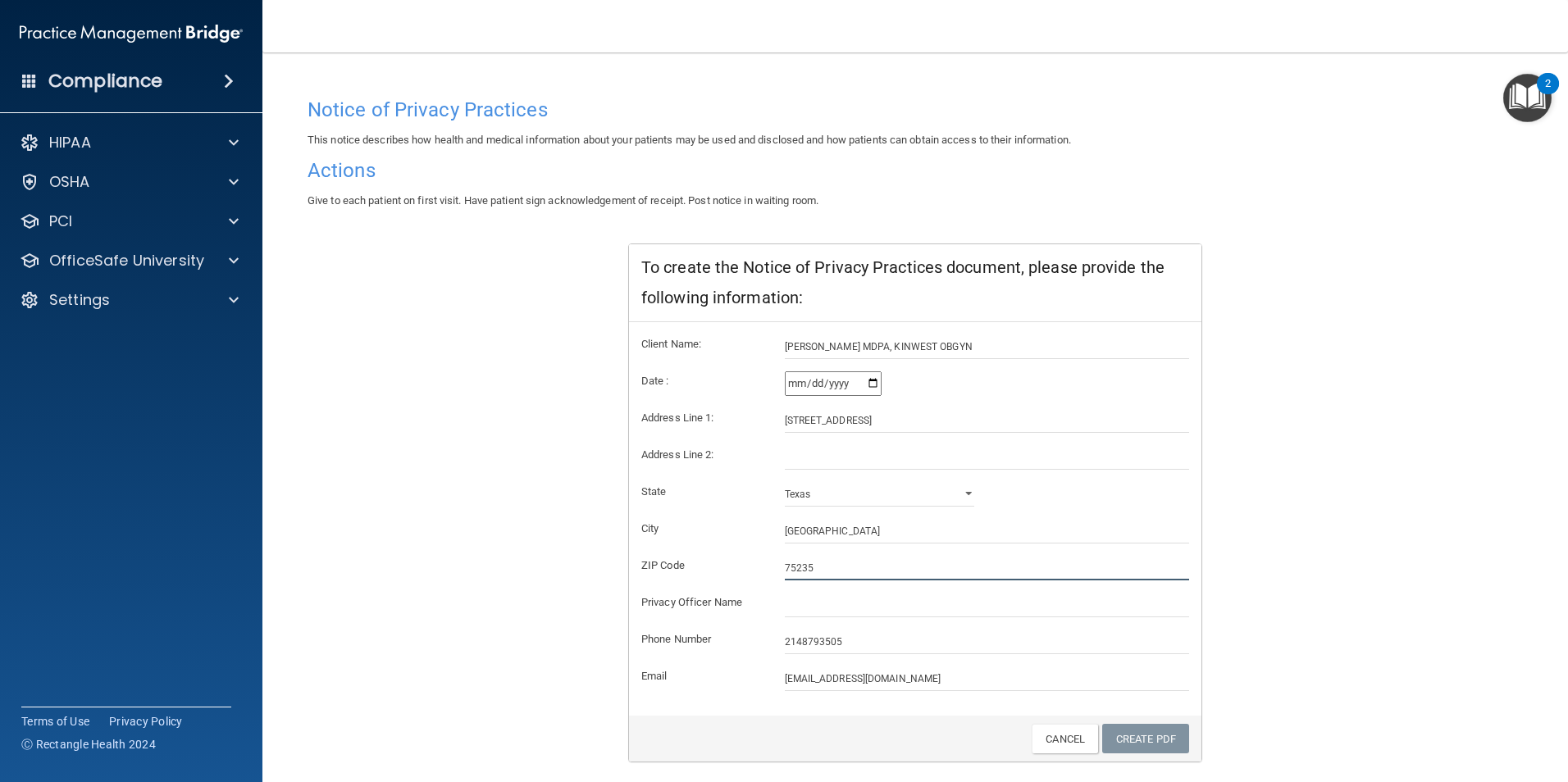
click at [808, 569] on input "75235" at bounding box center [988, 568] width 405 height 24
drag, startPoint x: 810, startPoint y: 568, endPoint x: 746, endPoint y: 568, distance: 64.0
click at [746, 568] on div "ZIP Code 75235" at bounding box center [915, 568] width 573 height 24
type input "75063"
click at [841, 608] on input "text" at bounding box center [988, 605] width 405 height 24
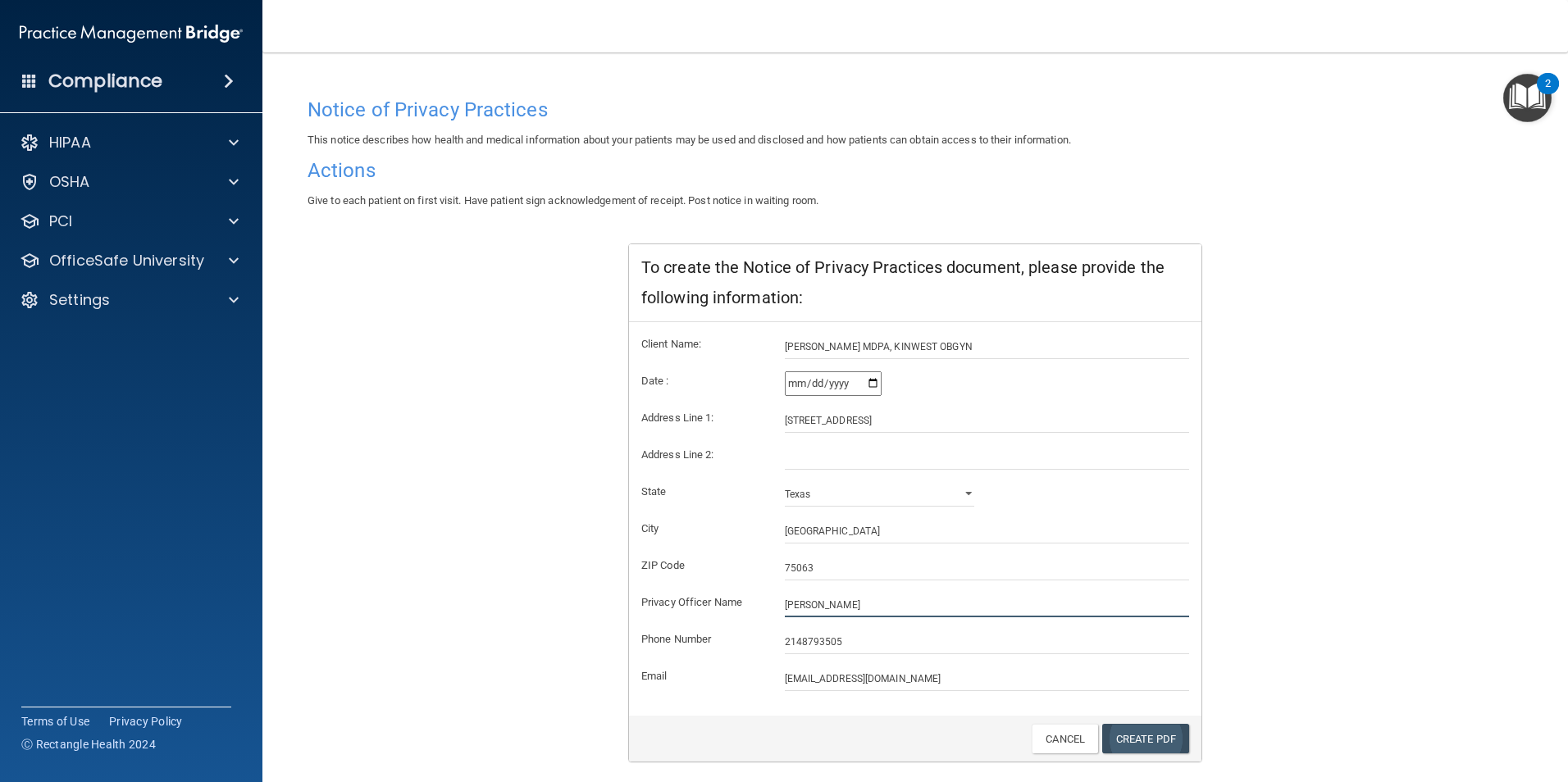
type input "Esperanza Castaneda"
click at [1143, 739] on link "Create PDF" at bounding box center [1145, 738] width 87 height 30
drag, startPoint x: 814, startPoint y: 531, endPoint x: 651, endPoint y: 548, distance: 163.9
click at [629, 548] on div "Client Name: Dr. Jose F De Leon MDPA, KINWEST OBGYN Date : 2025-08-11 Address L…" at bounding box center [915, 519] width 573 height 393
type input "i"
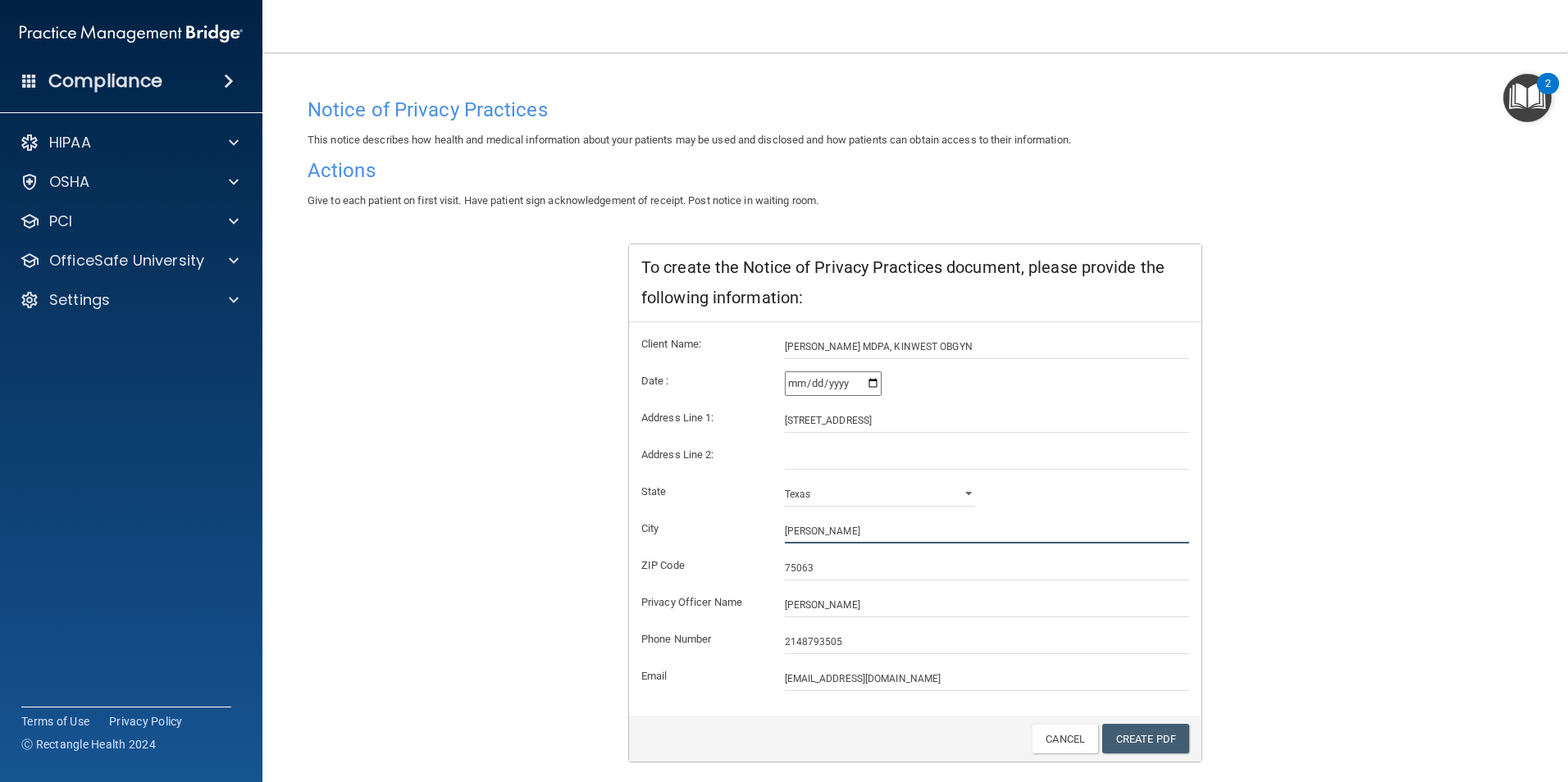
type input "Irving"
click at [796, 347] on input "Dr. Jose F De Leon MDPA, KINWEST OBGYN" at bounding box center [988, 346] width 405 height 24
type input "Jose F De Leon MDPA, KINWEST OBGYN"
click at [1128, 739] on link "Create PDF" at bounding box center [1145, 738] width 87 height 30
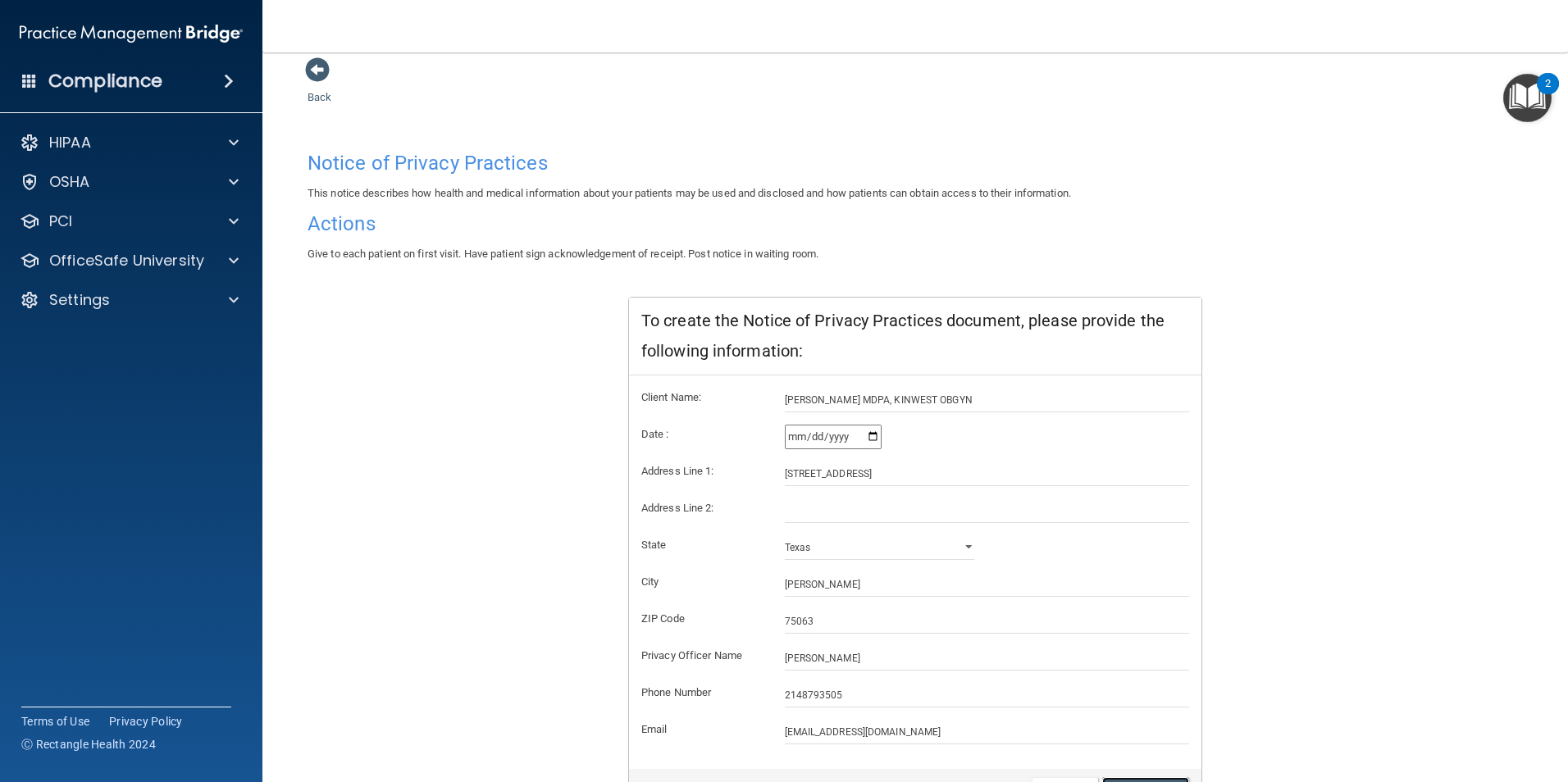
scroll to position [0, 0]
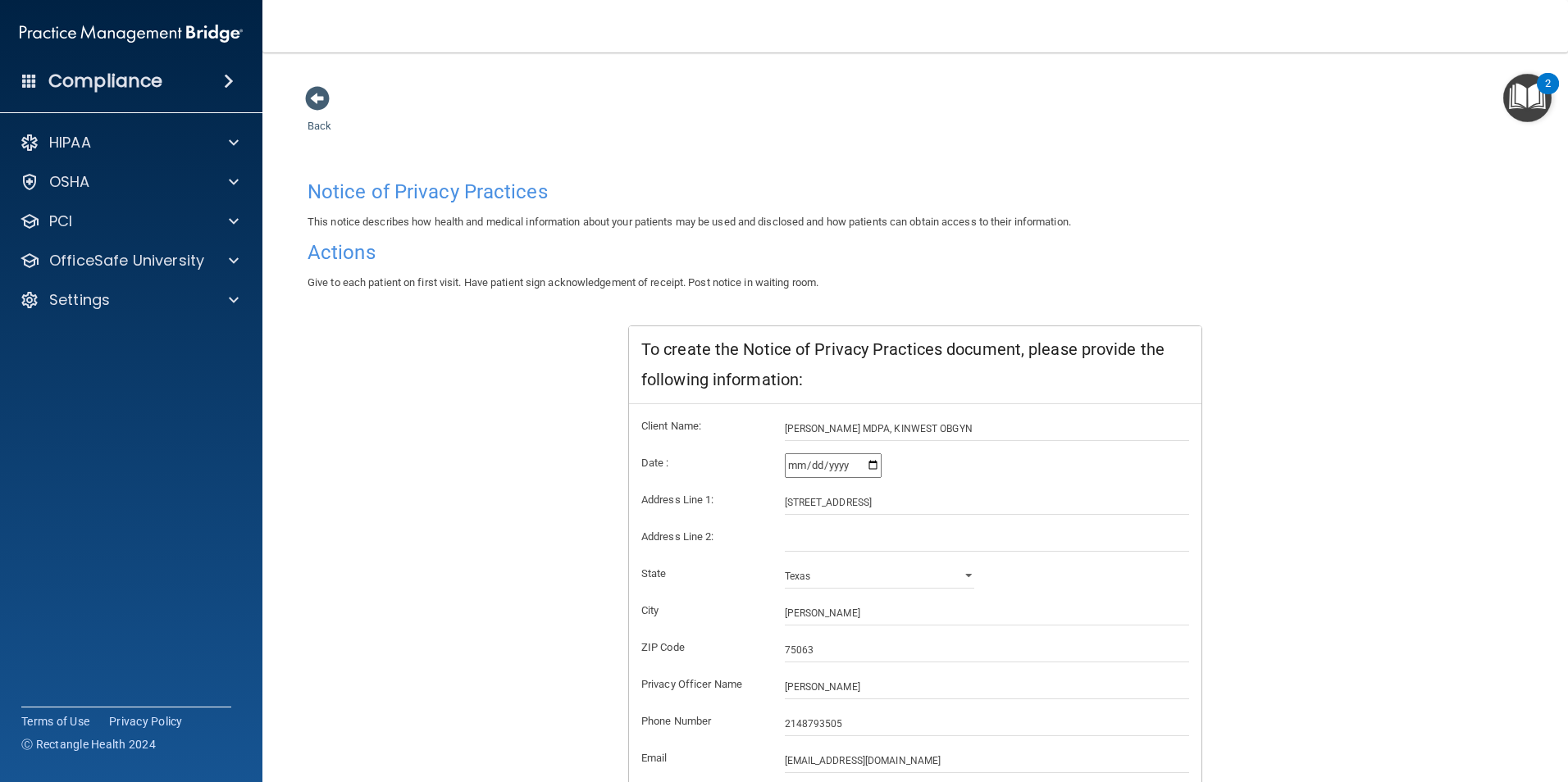
click at [166, 78] on div "Compliance" at bounding box center [131, 80] width 263 height 36
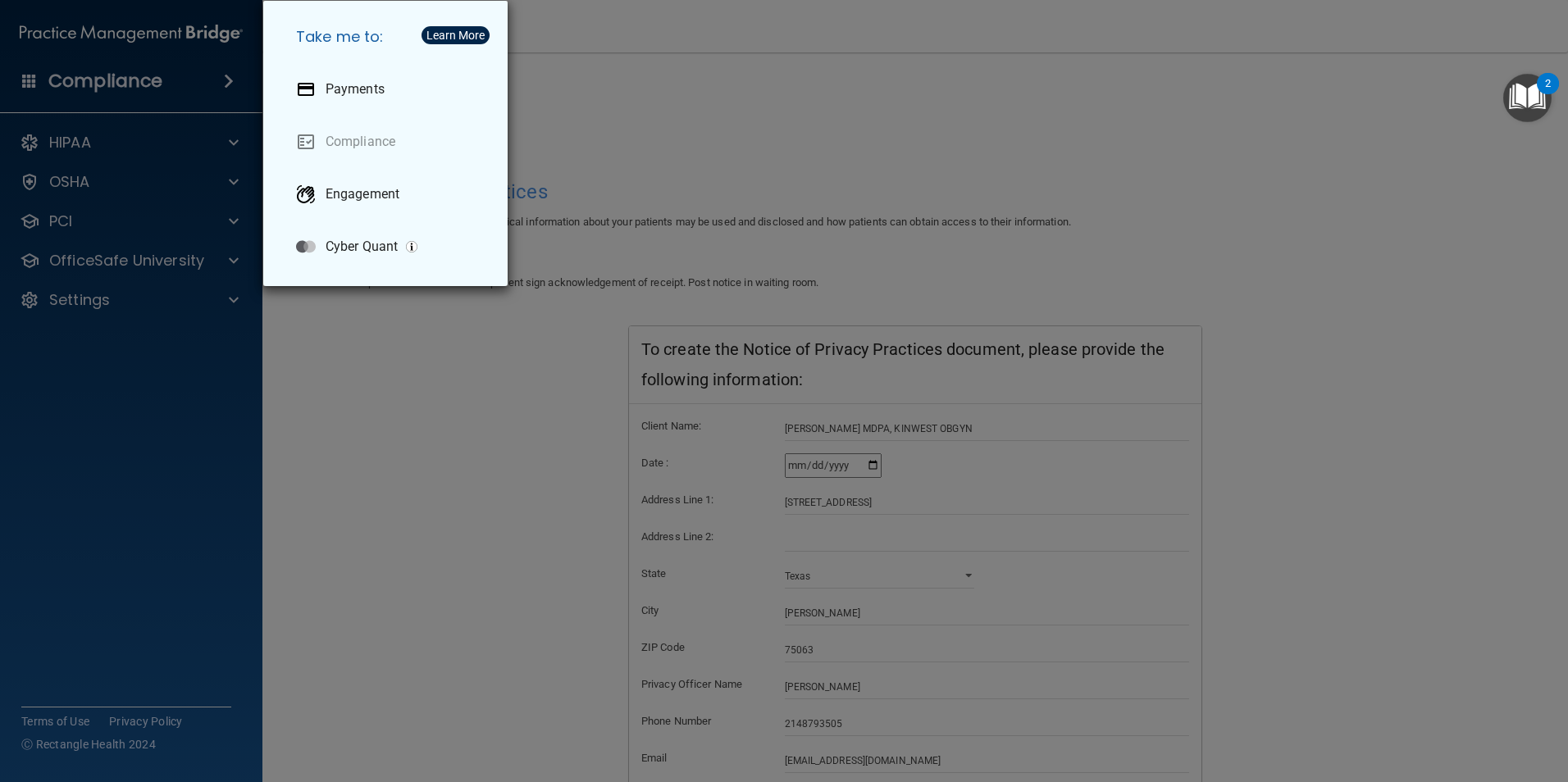
click at [801, 70] on div "Take me to: Payments Compliance Engagement Cyber Quant" at bounding box center [784, 391] width 1568 height 782
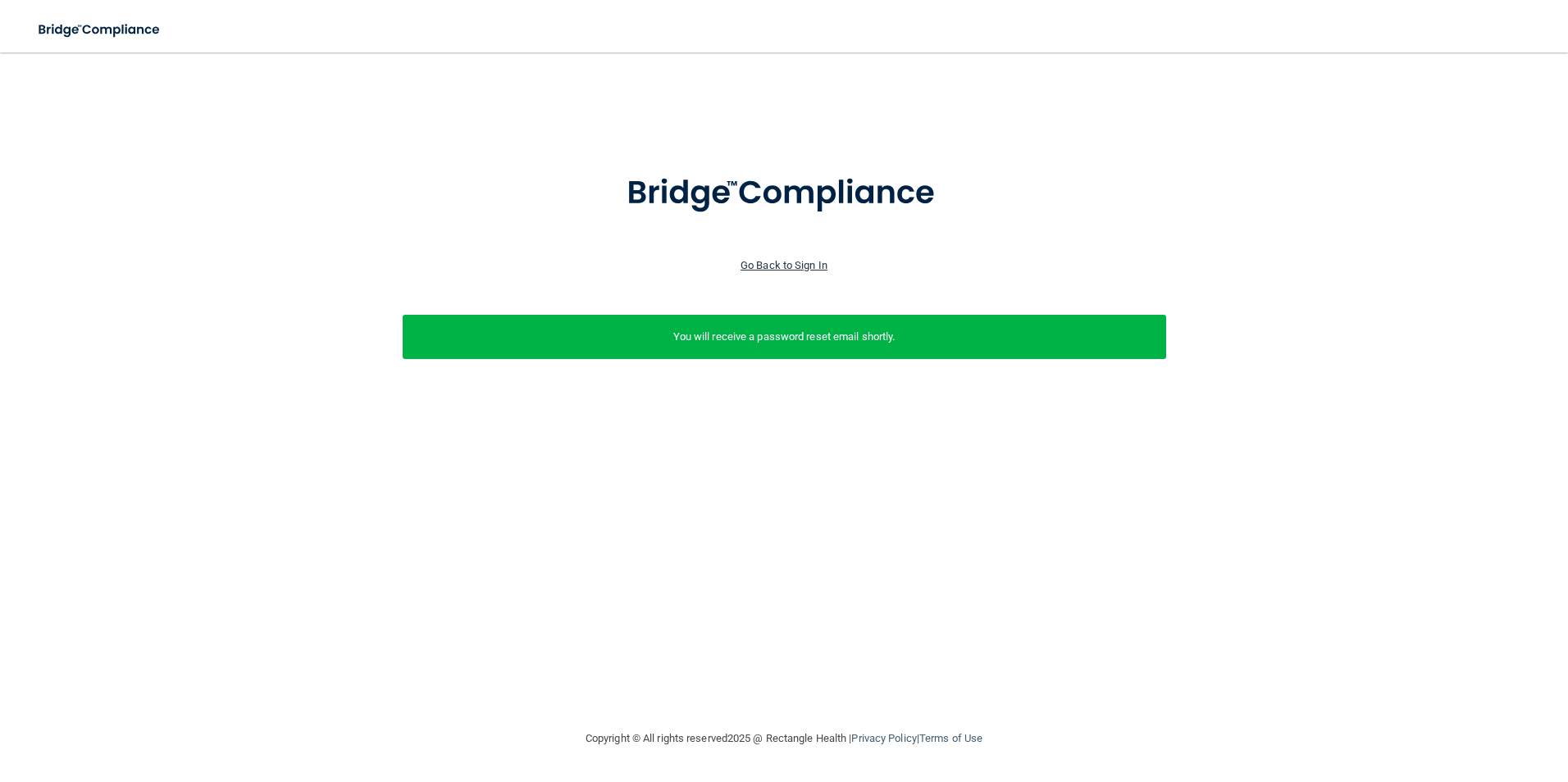
click at [788, 265] on link "Go Back to Sign In" at bounding box center [784, 265] width 87 height 13
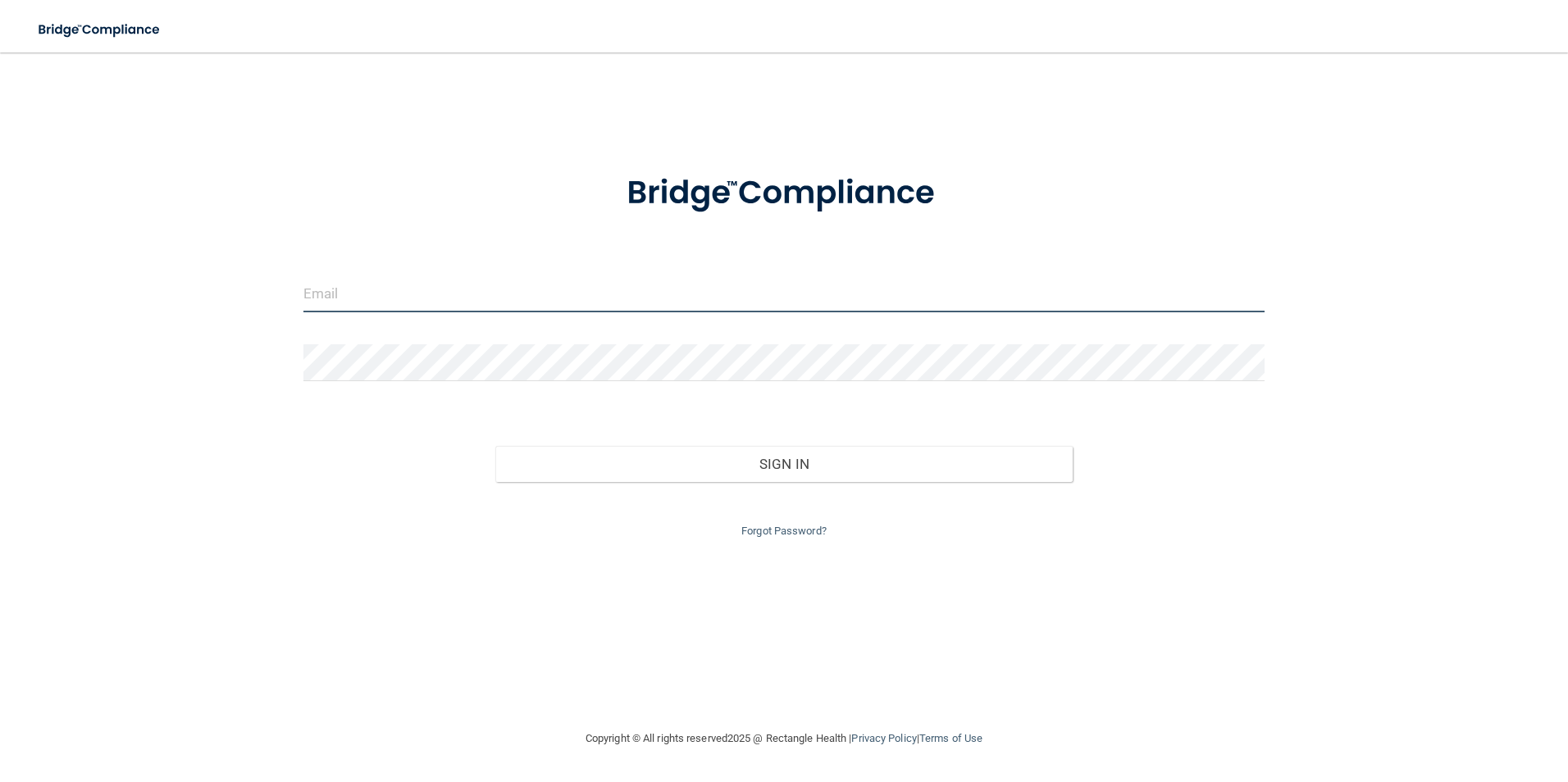
click at [391, 296] on input "email" at bounding box center [784, 294] width 962 height 37
type input "[EMAIL_ADDRESS][DOMAIN_NAME]"
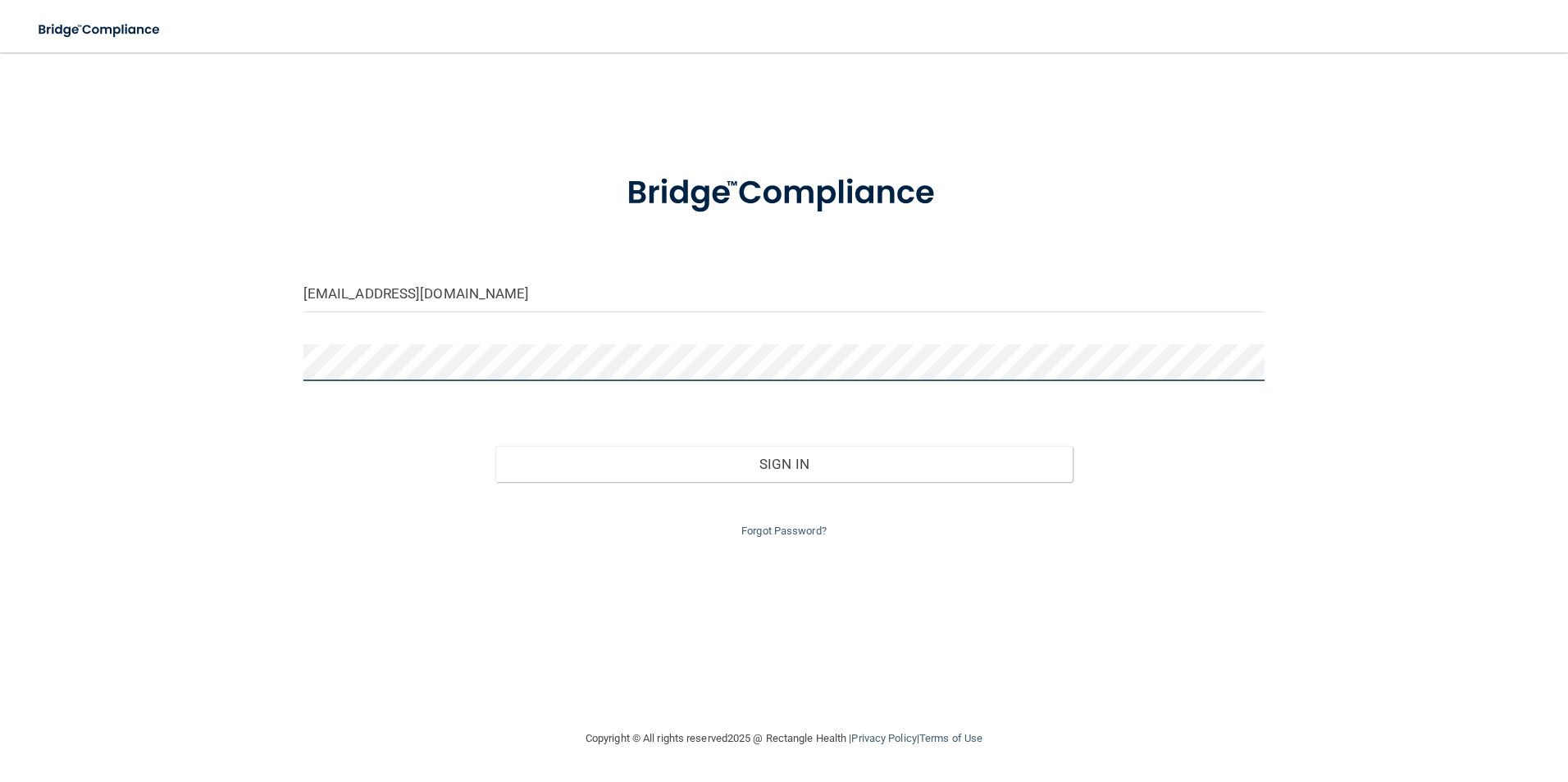
click at [495, 446] on button "Sign In" at bounding box center [784, 463] width 578 height 36
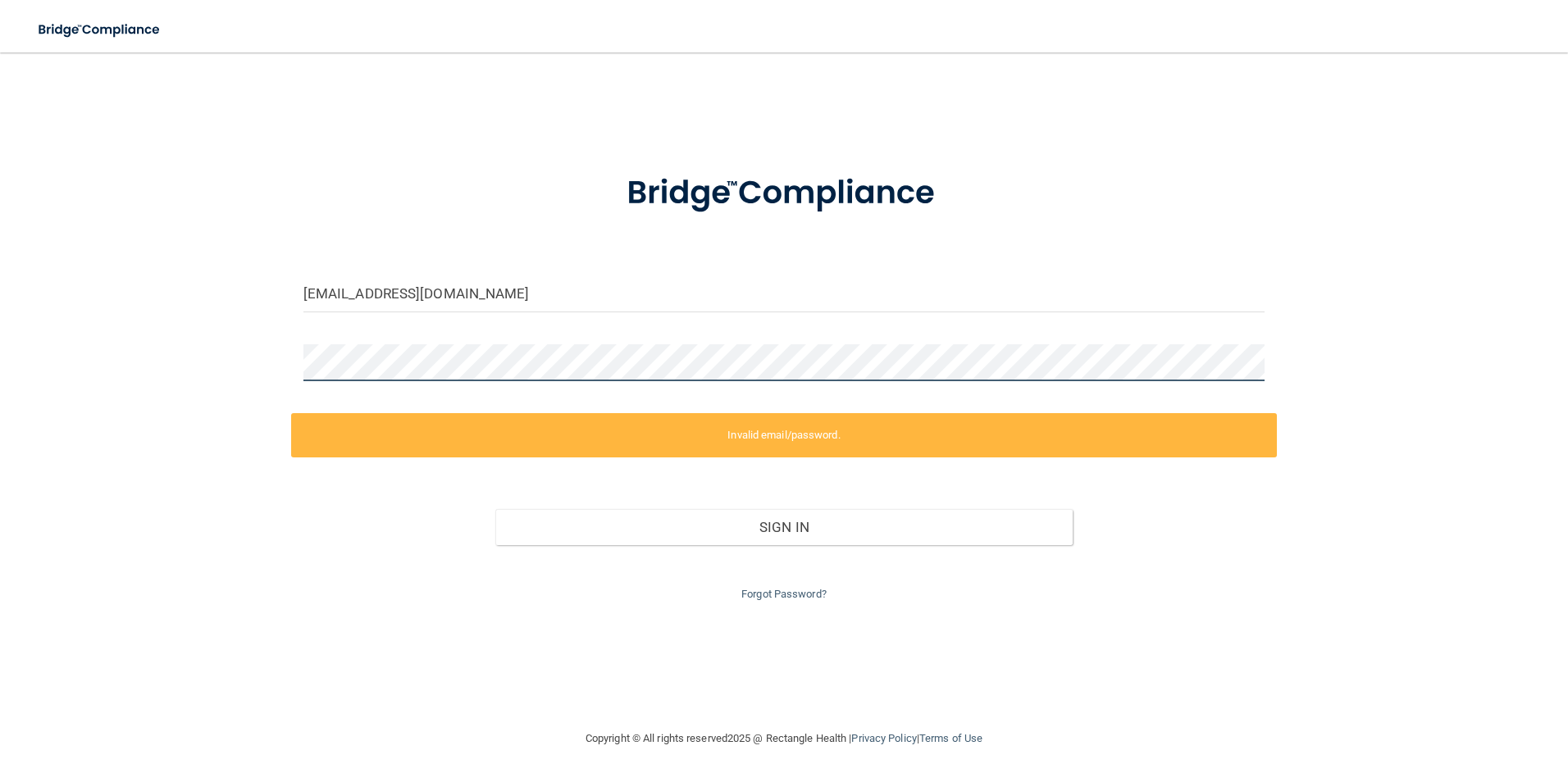
click at [169, 368] on div "[EMAIL_ADDRESS][DOMAIN_NAME] Invalid email/password. You don't have permission …" at bounding box center [784, 391] width 1502 height 643
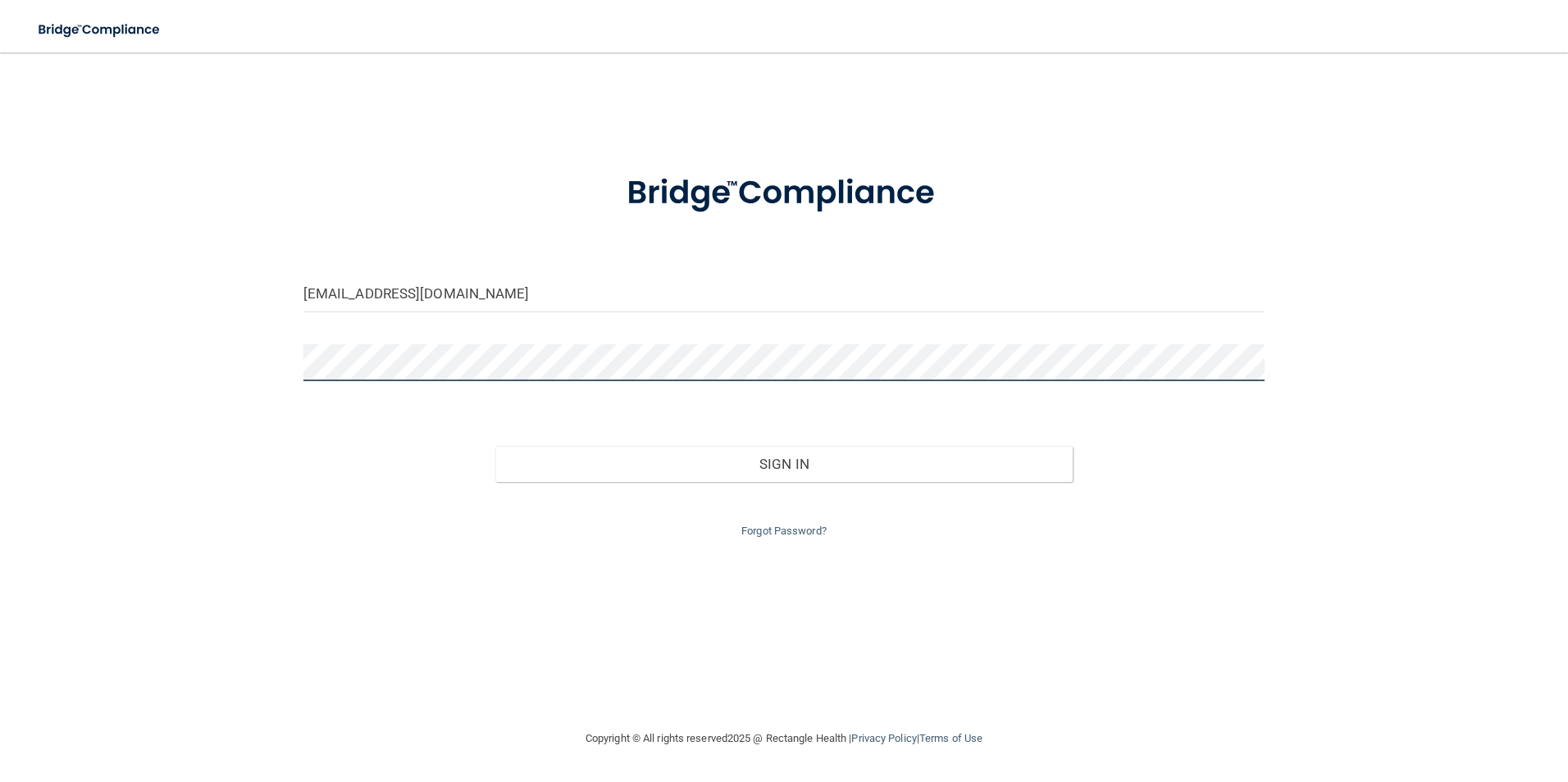
click at [495, 446] on button "Sign In" at bounding box center [784, 463] width 578 height 36
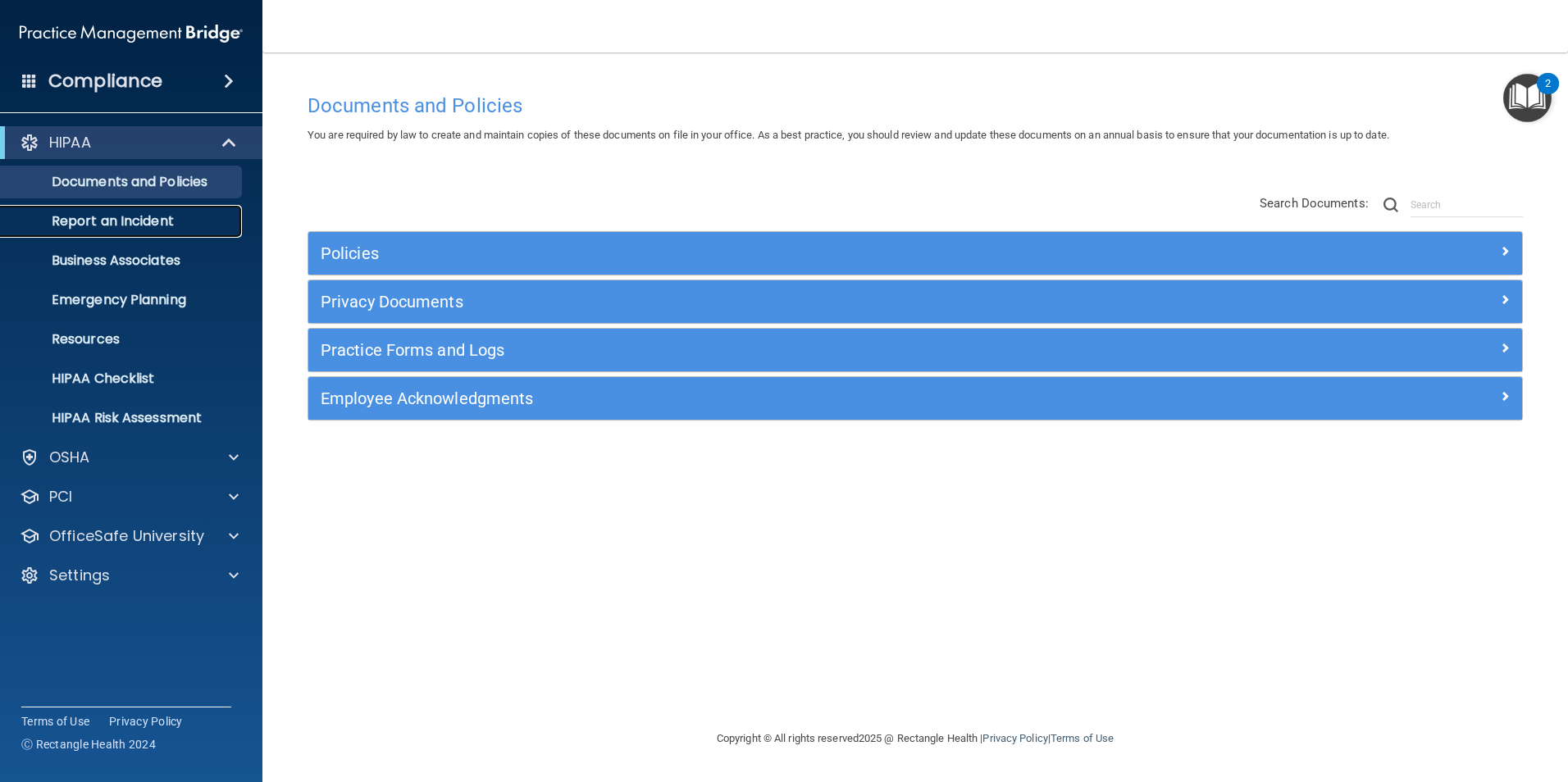
drag, startPoint x: 136, startPoint y: 223, endPoint x: 144, endPoint y: 223, distance: 8.0
click at [136, 223] on p "Report an Incident" at bounding box center [122, 221] width 224 height 16
